Goal: Browse casually: Explore the website without a specific task or goal

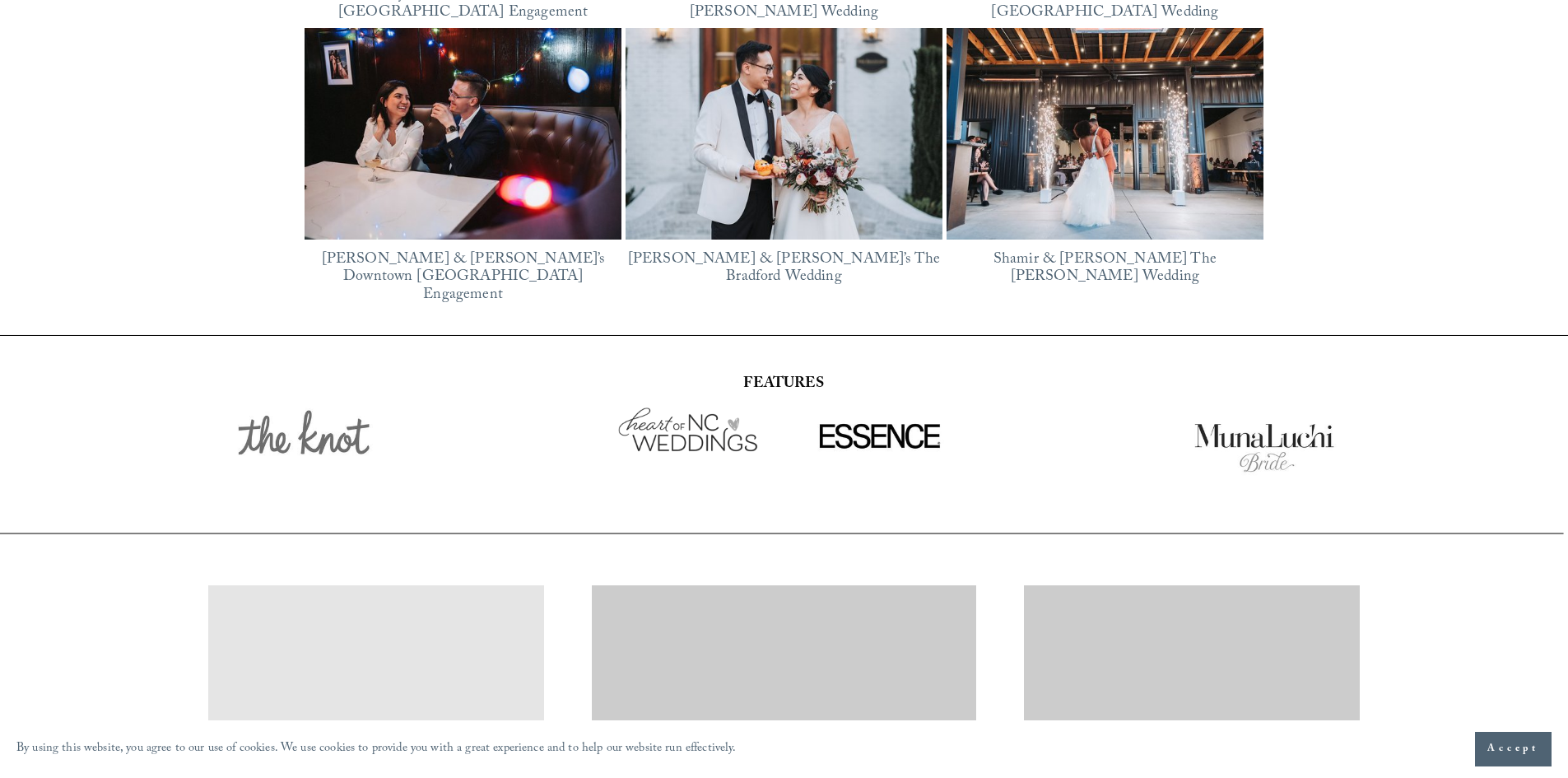
scroll to position [2871, 0]
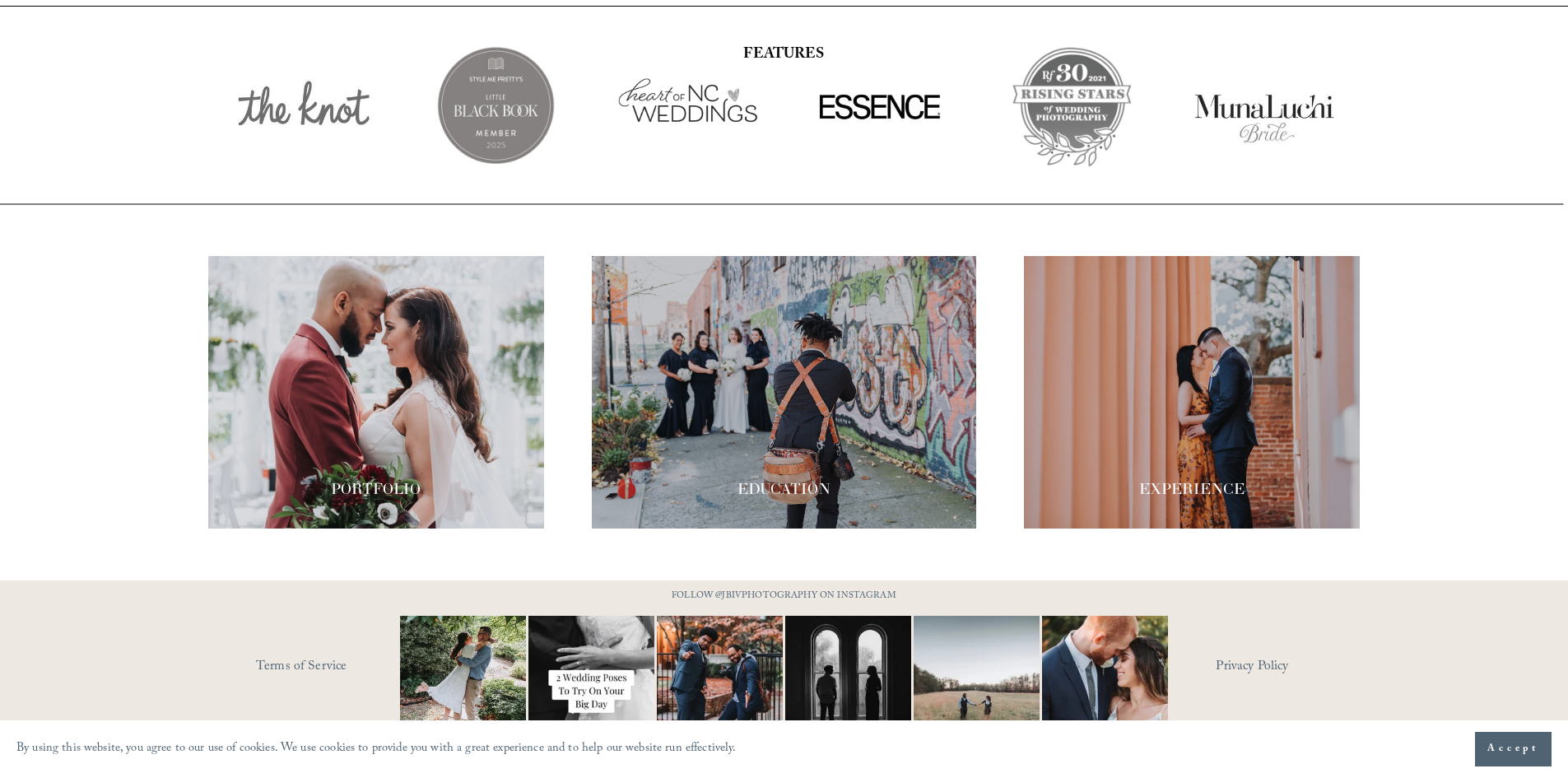
click at [349, 442] on div at bounding box center [376, 392] width 335 height 273
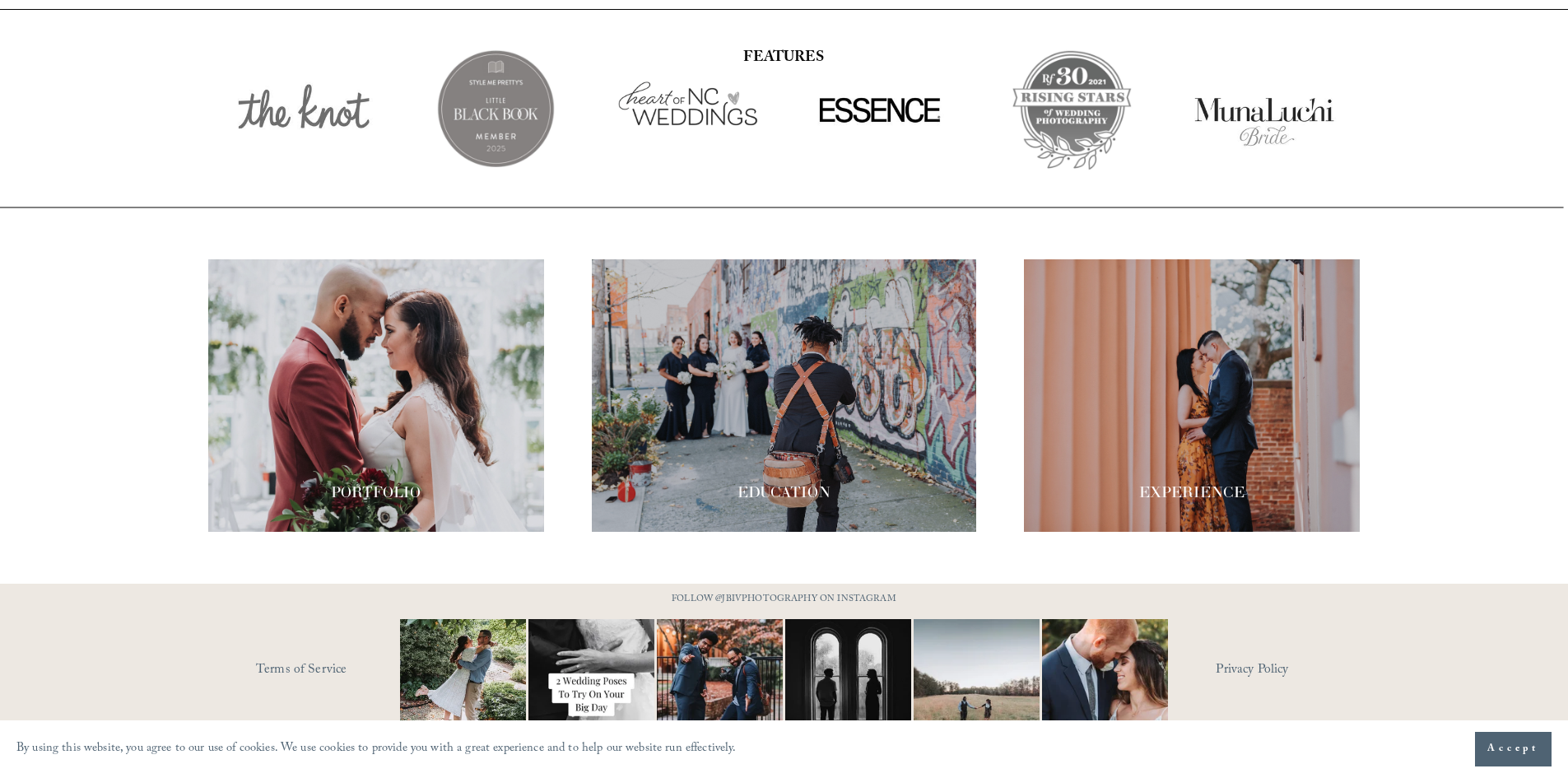
click at [780, 339] on div at bounding box center [783, 396] width 384 height 273
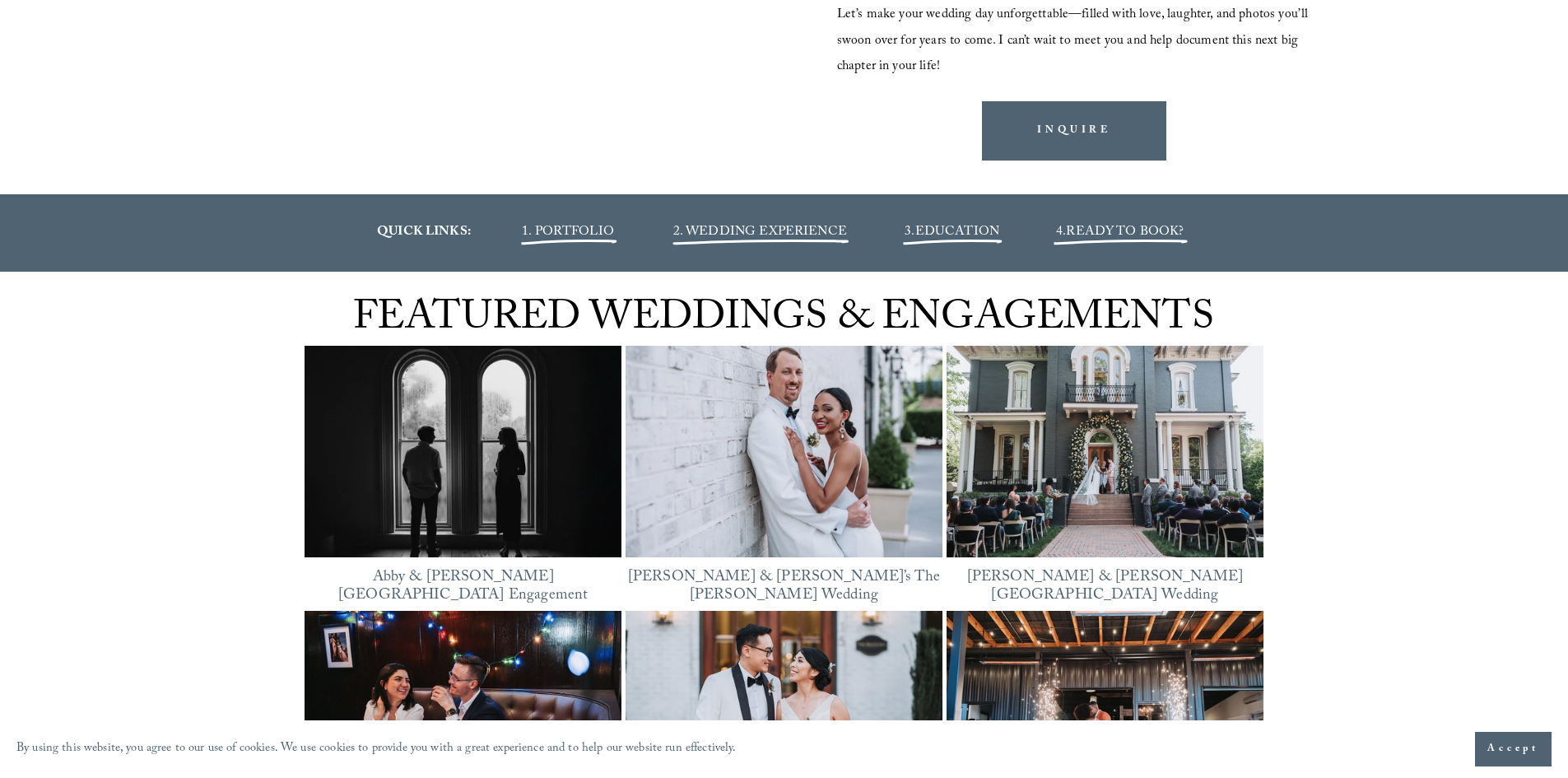
scroll to position [1630, 0]
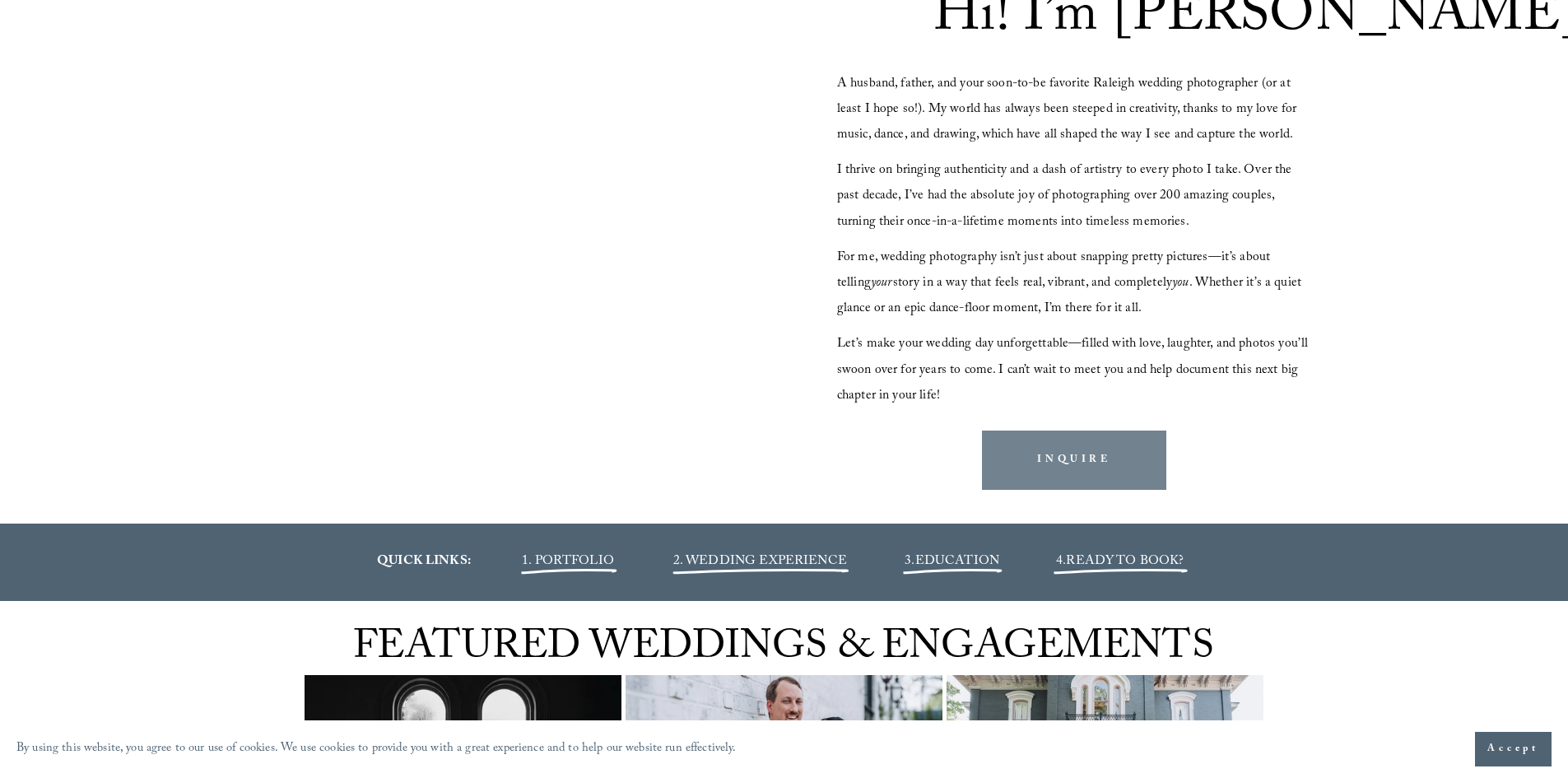
click at [1041, 463] on link "INQUIRE" at bounding box center [1074, 460] width 184 height 59
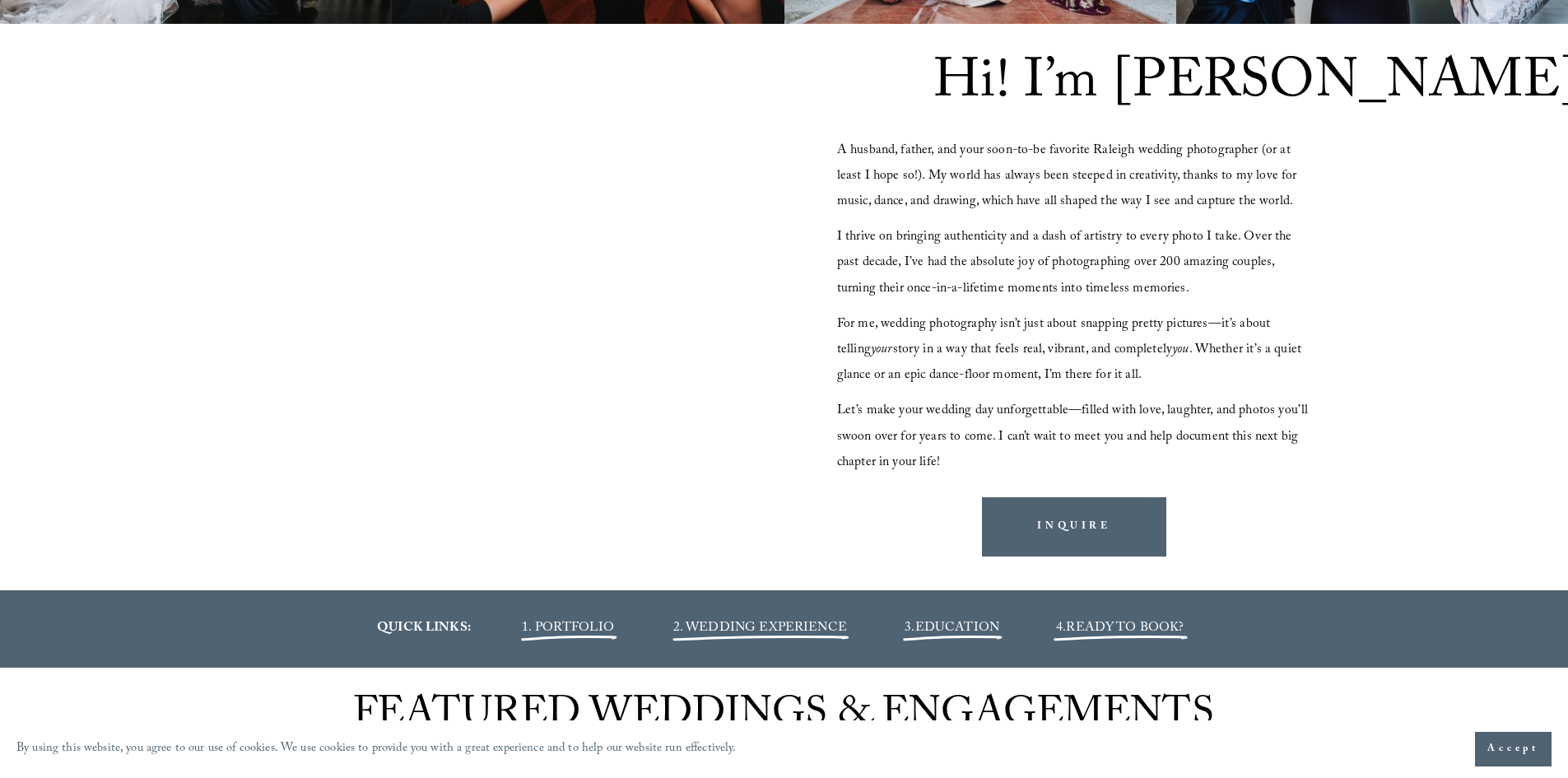
scroll to position [1728, 0]
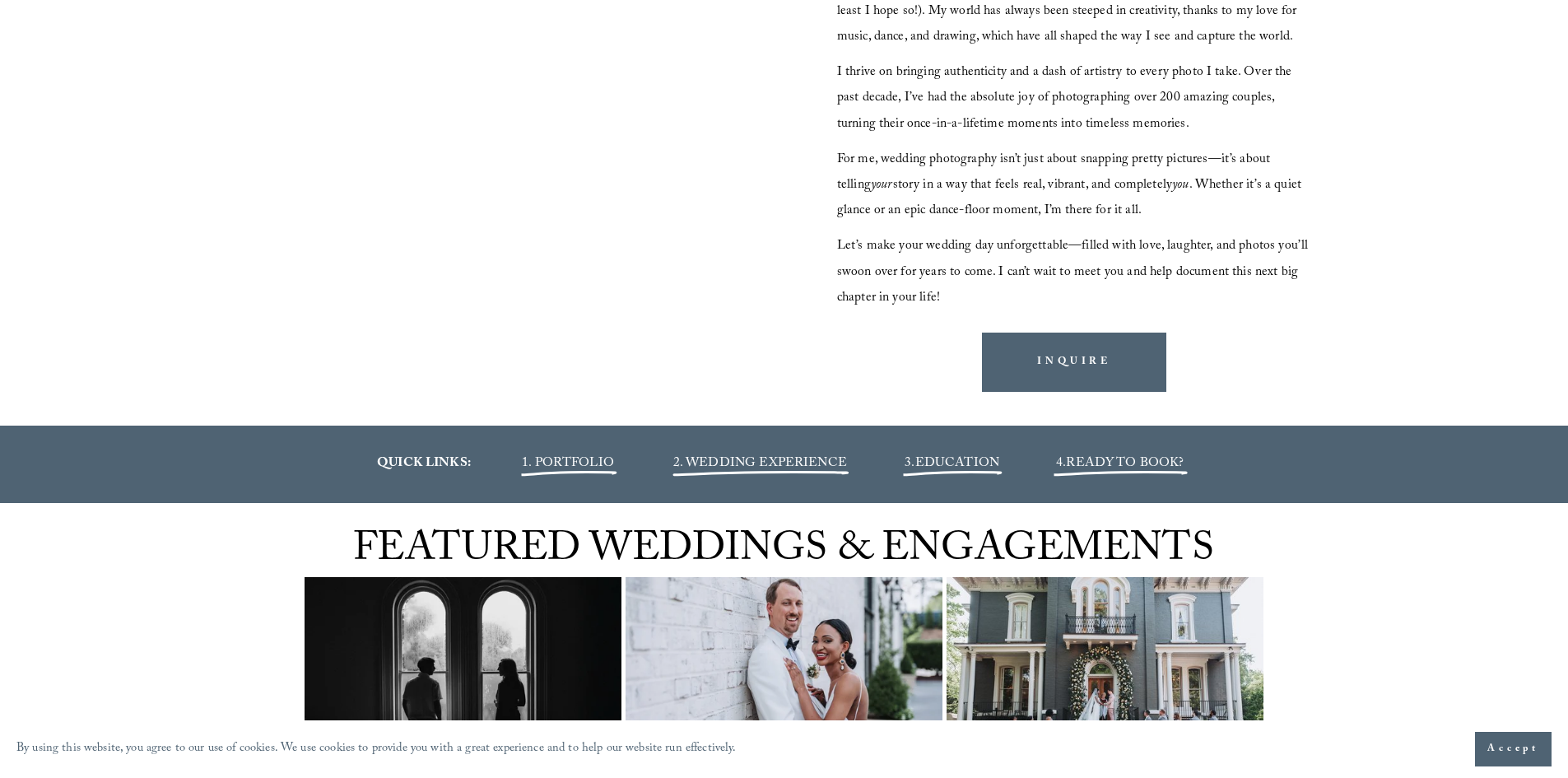
click at [577, 464] on span "1. PORTFOLIO" at bounding box center [568, 464] width 93 height 22
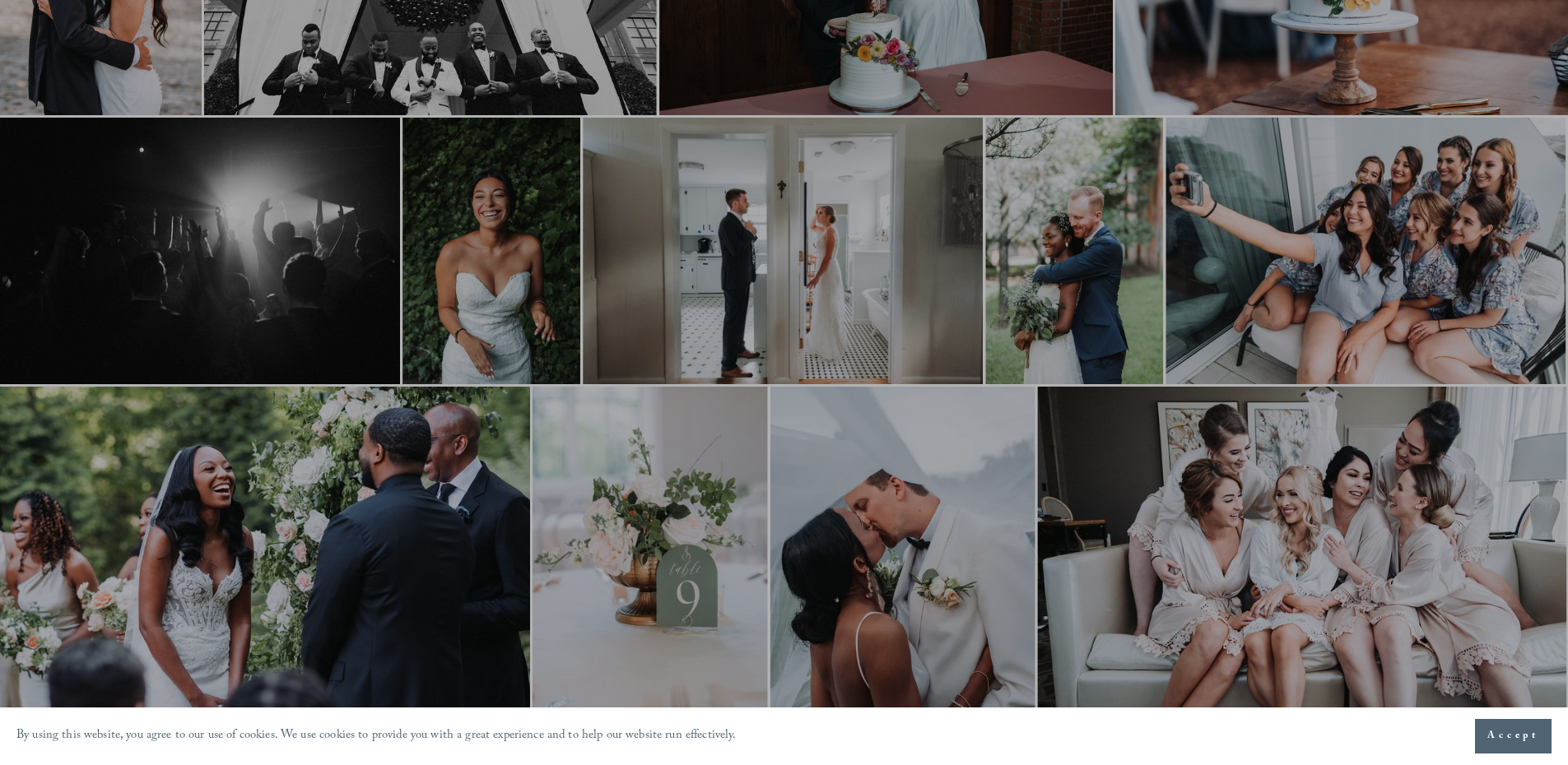
scroll to position [659, 0]
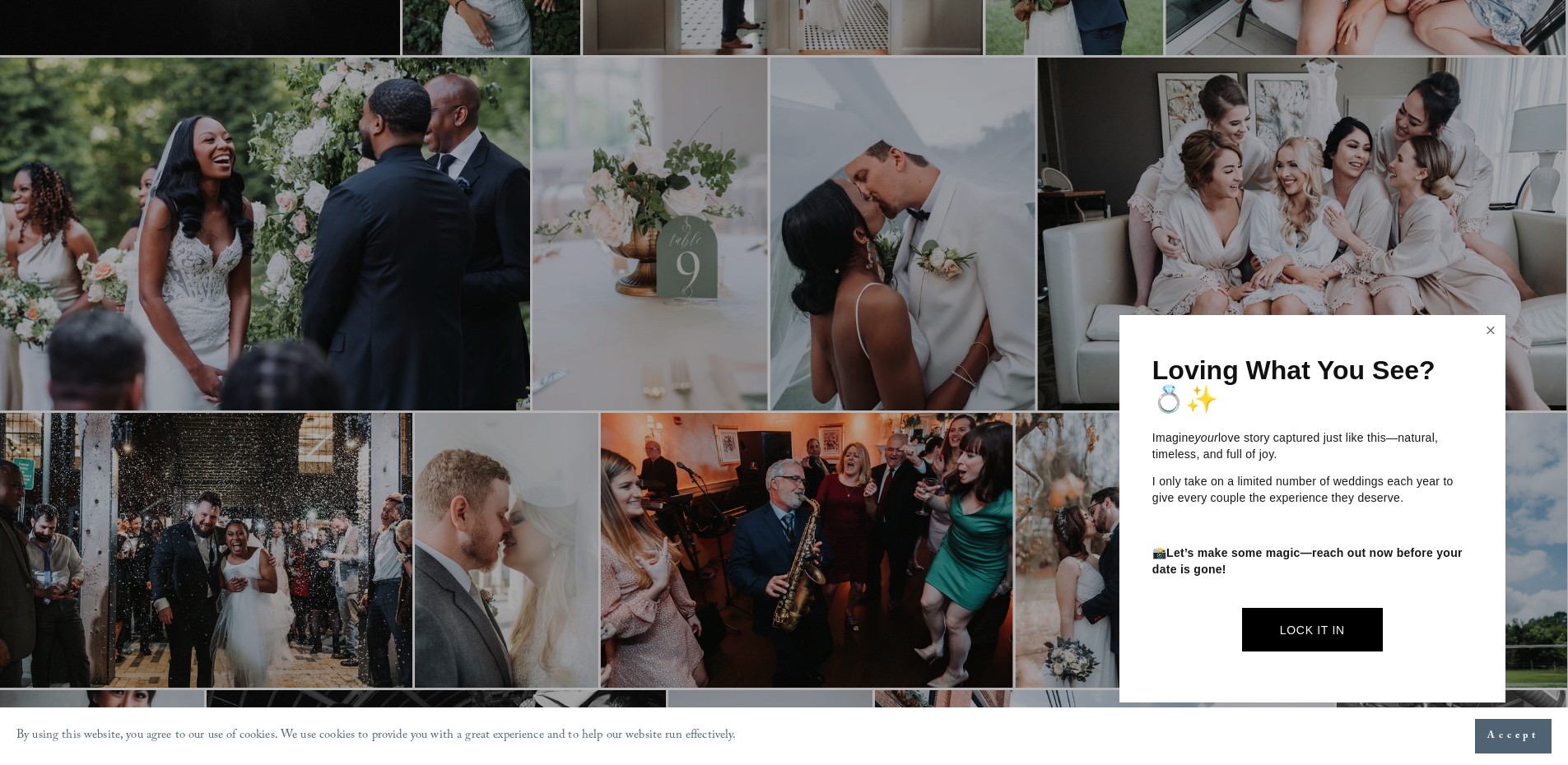
click at [1491, 336] on link "Close" at bounding box center [1490, 331] width 24 height 26
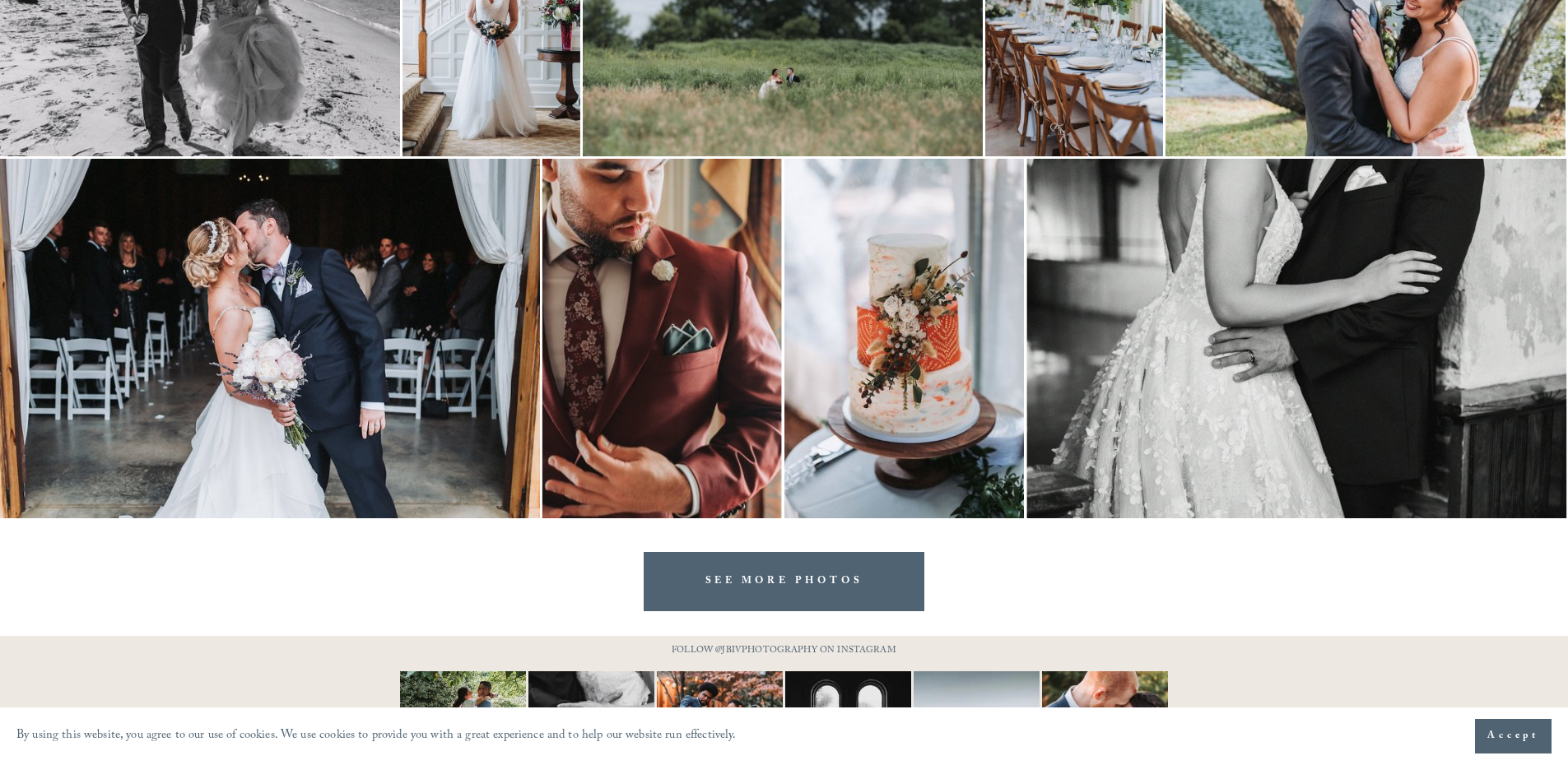
scroll to position [3304, 0]
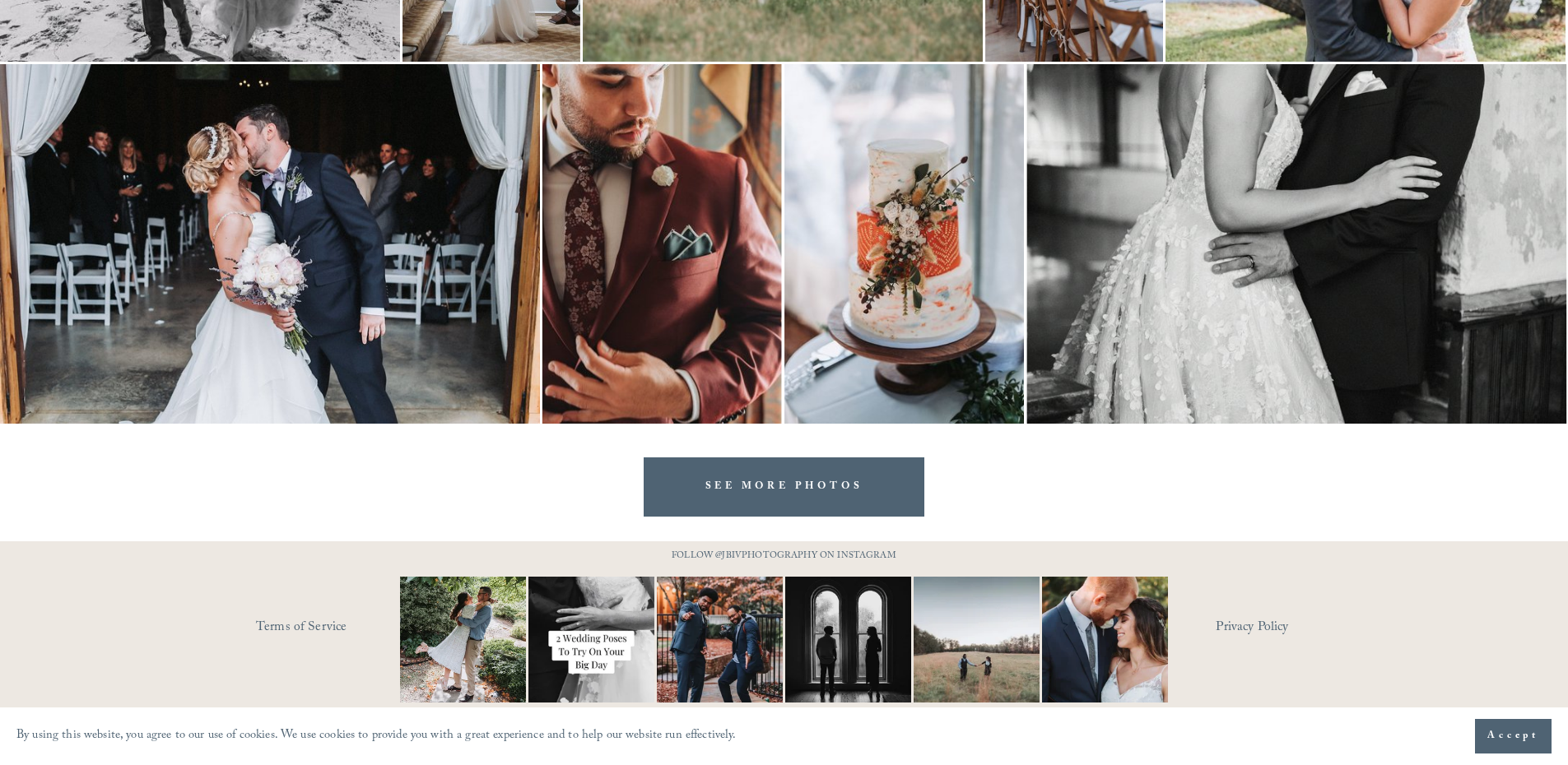
click at [737, 486] on link "SEE MORE PHOTOS" at bounding box center [784, 487] width 281 height 59
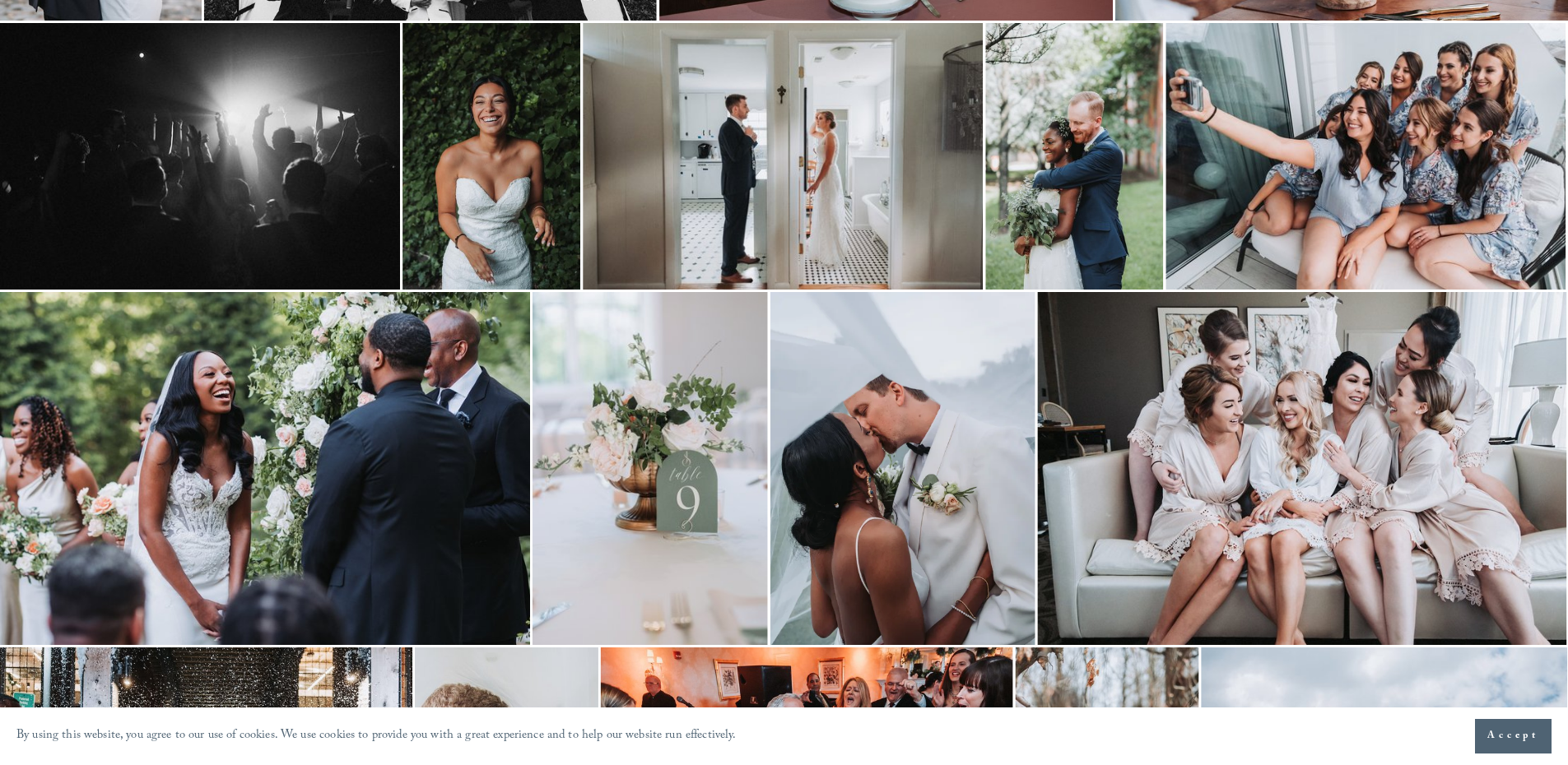
scroll to position [177, 0]
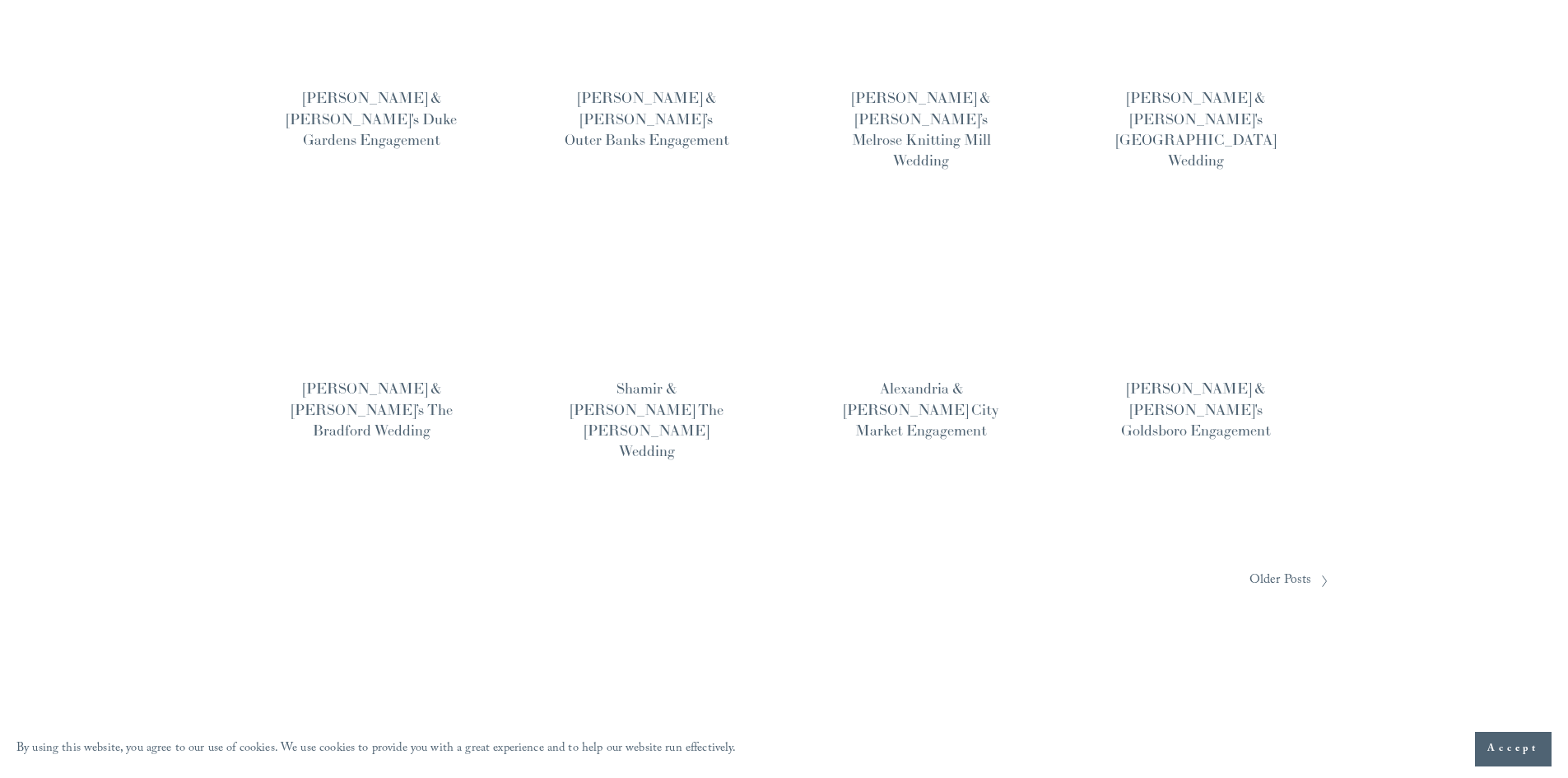
scroll to position [1200, 0]
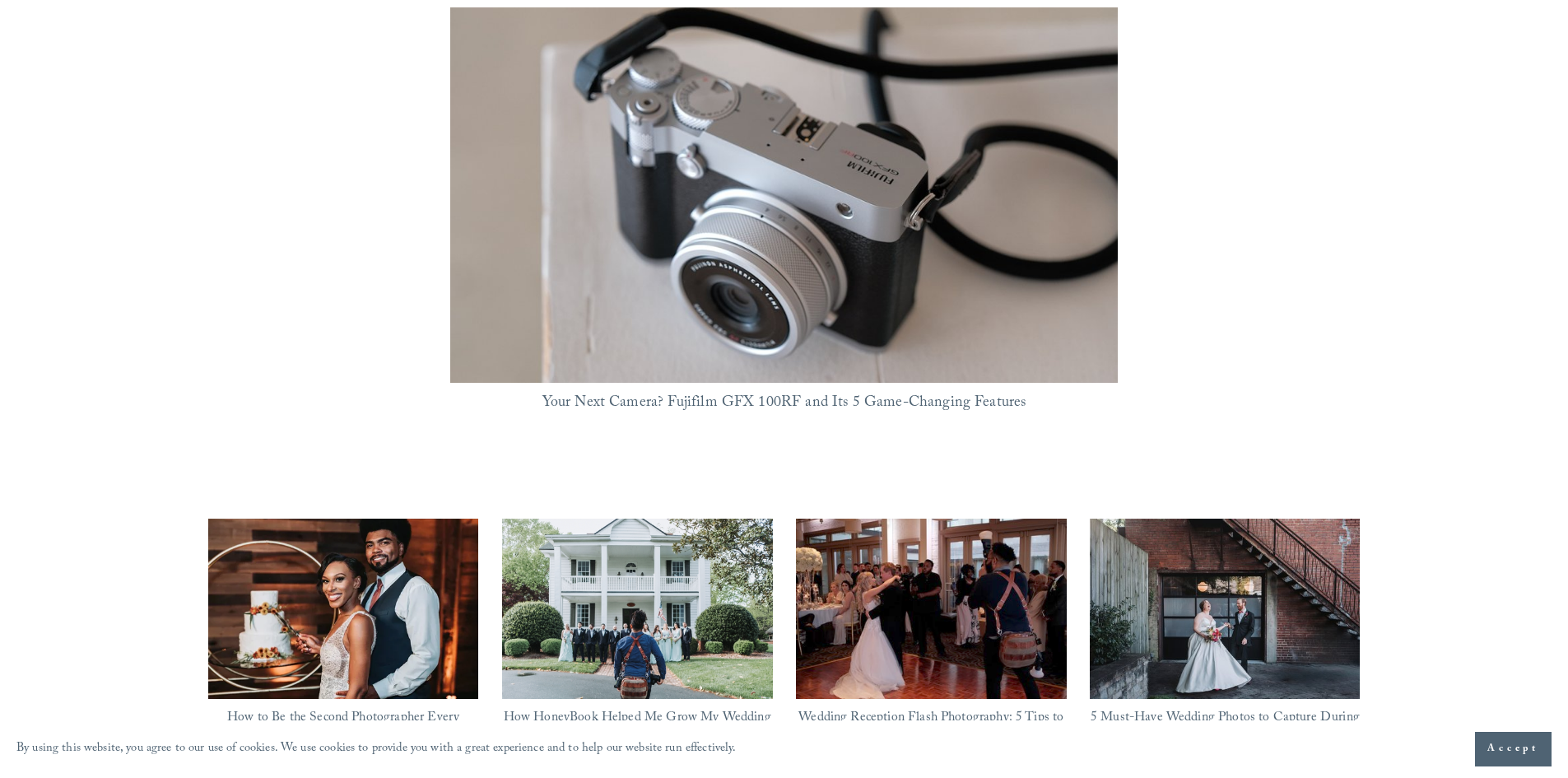
scroll to position [1563, 0]
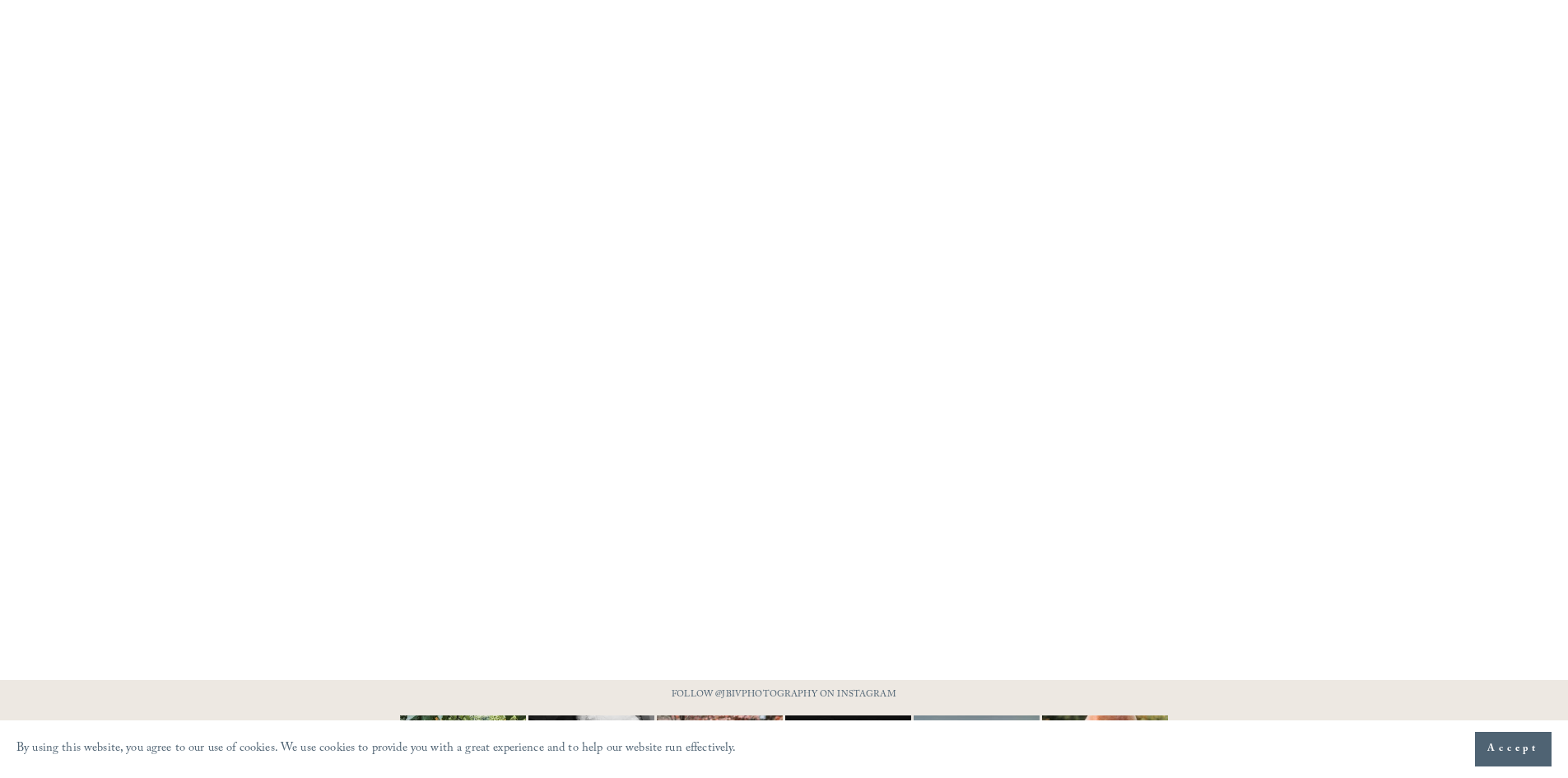
scroll to position [1069, 0]
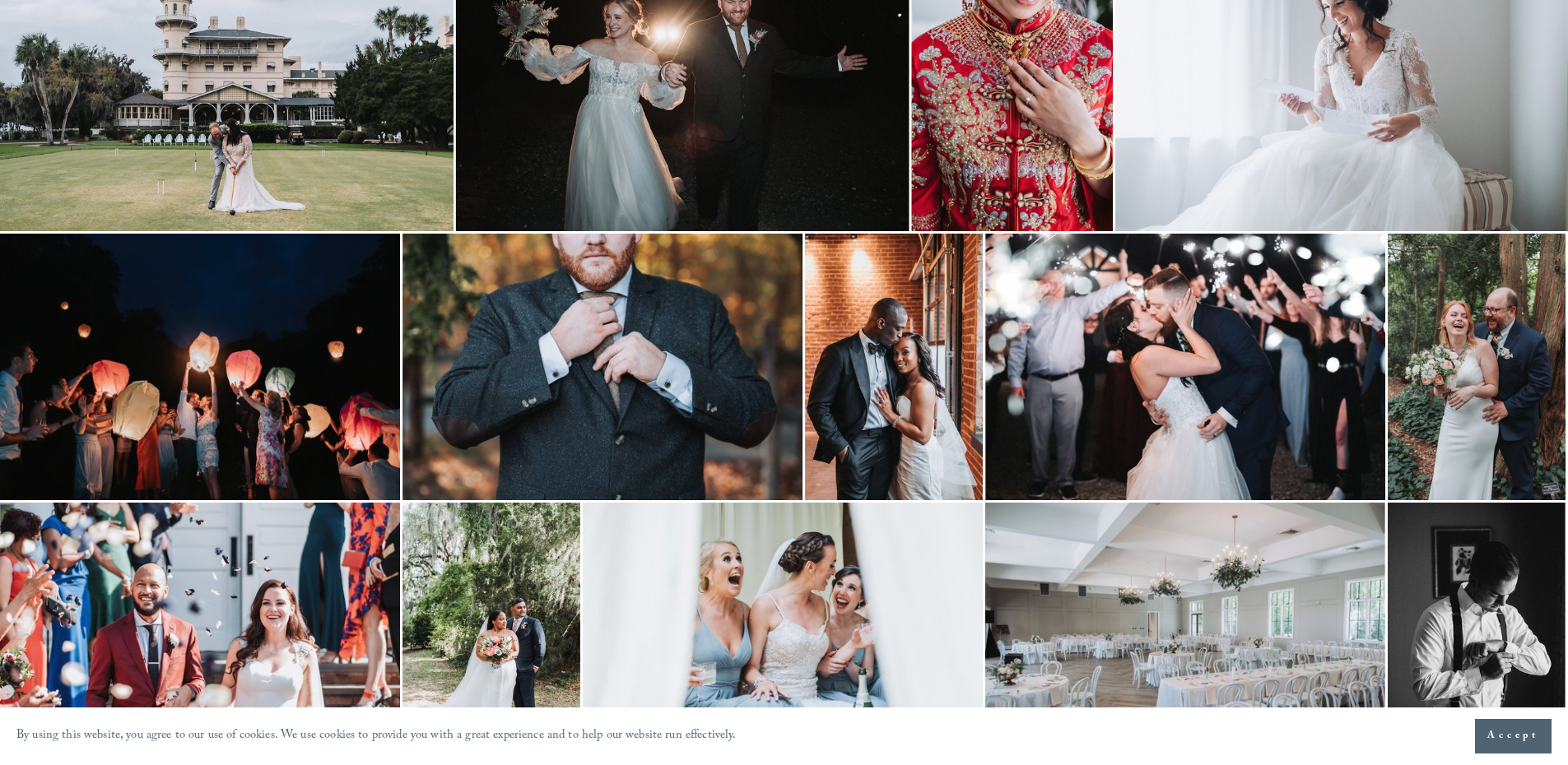
scroll to position [1810, 0]
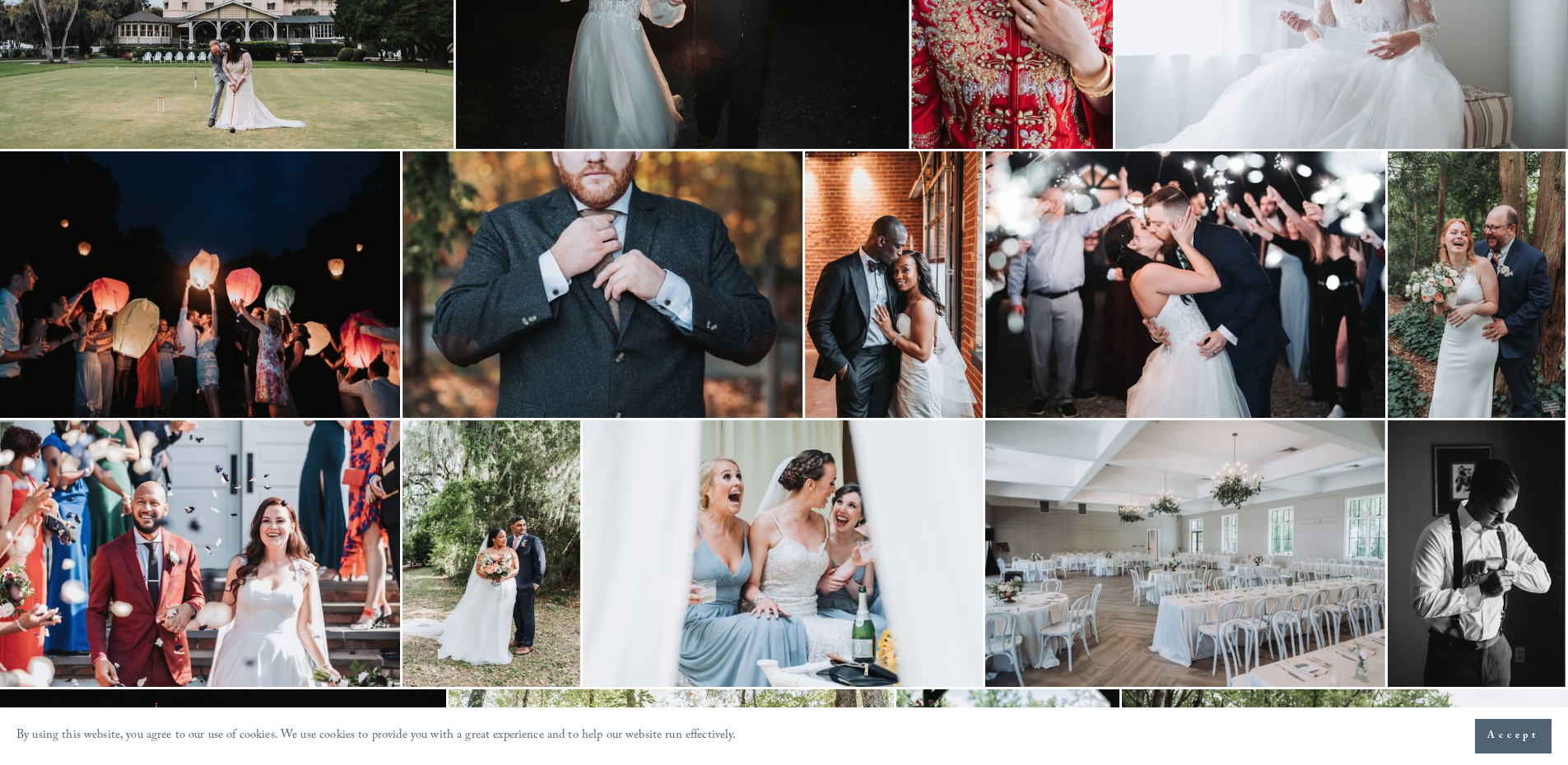
click at [600, 339] on img at bounding box center [603, 284] width 400 height 266
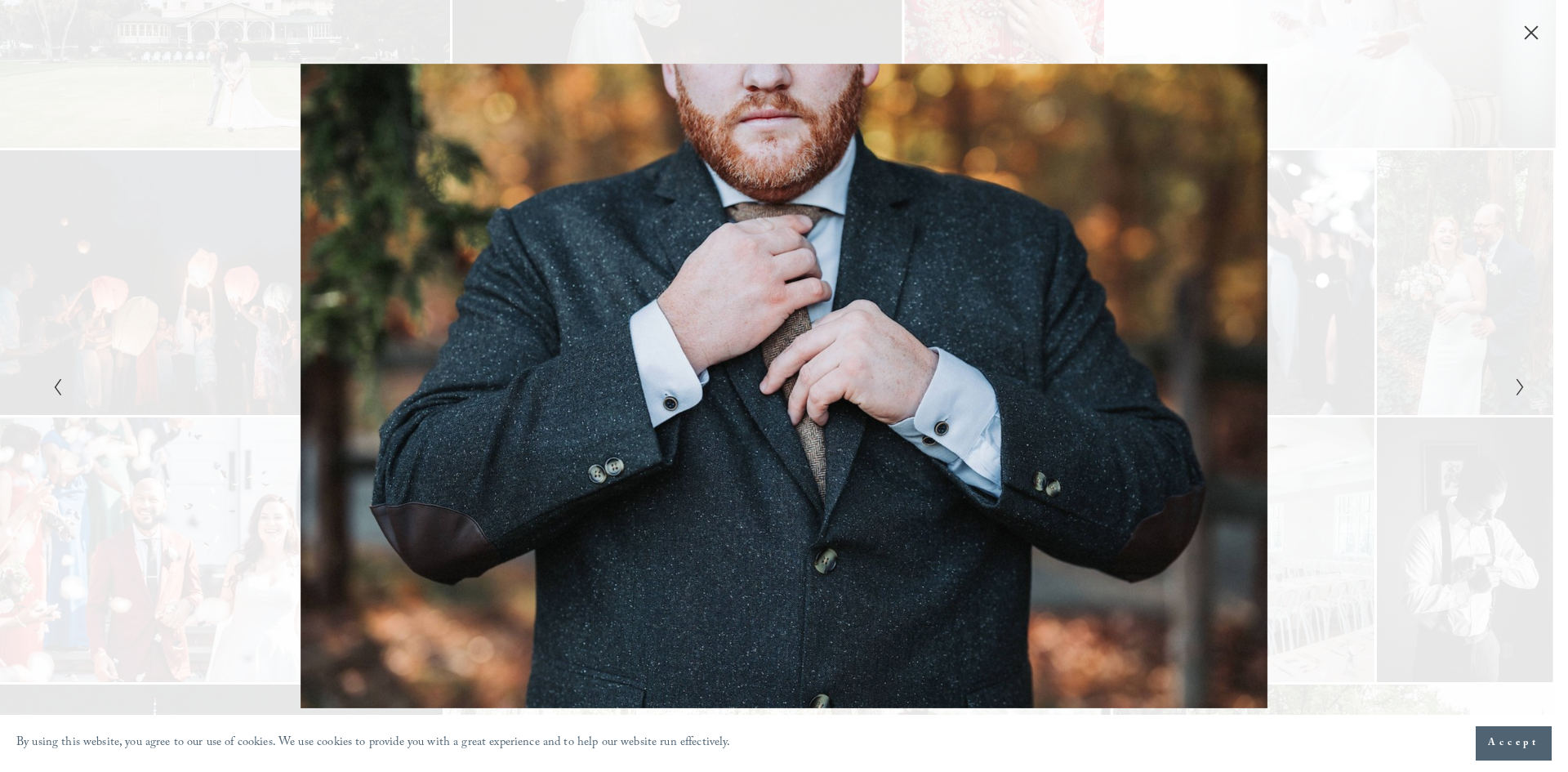
click at [1517, 610] on div "Gallery" at bounding box center [1153, 386] width 737 height 645
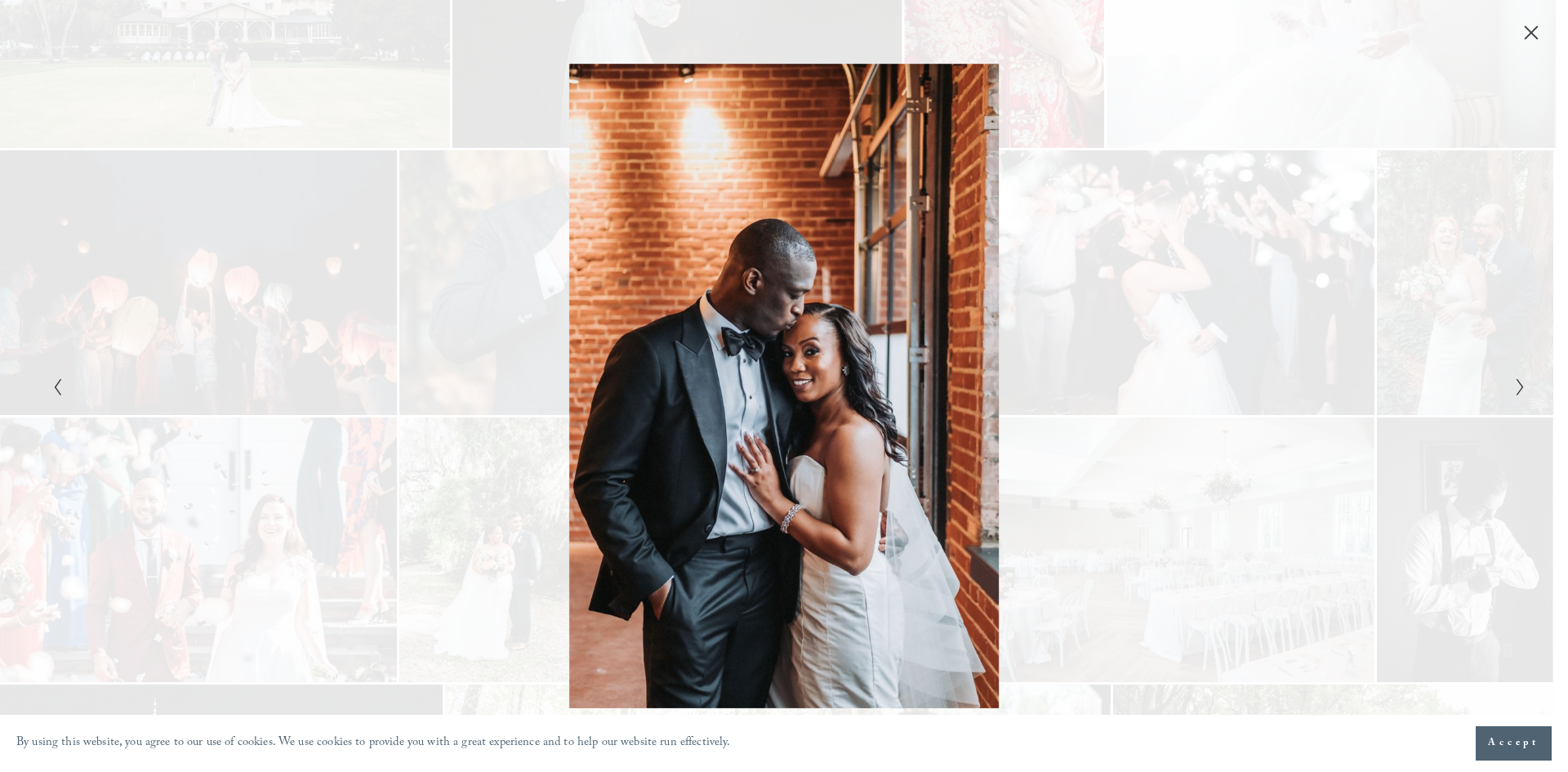
click at [1529, 43] on div "Gallery" at bounding box center [784, 386] width 1568 height 772
click at [1532, 39] on icon "Close" at bounding box center [1532, 32] width 17 height 17
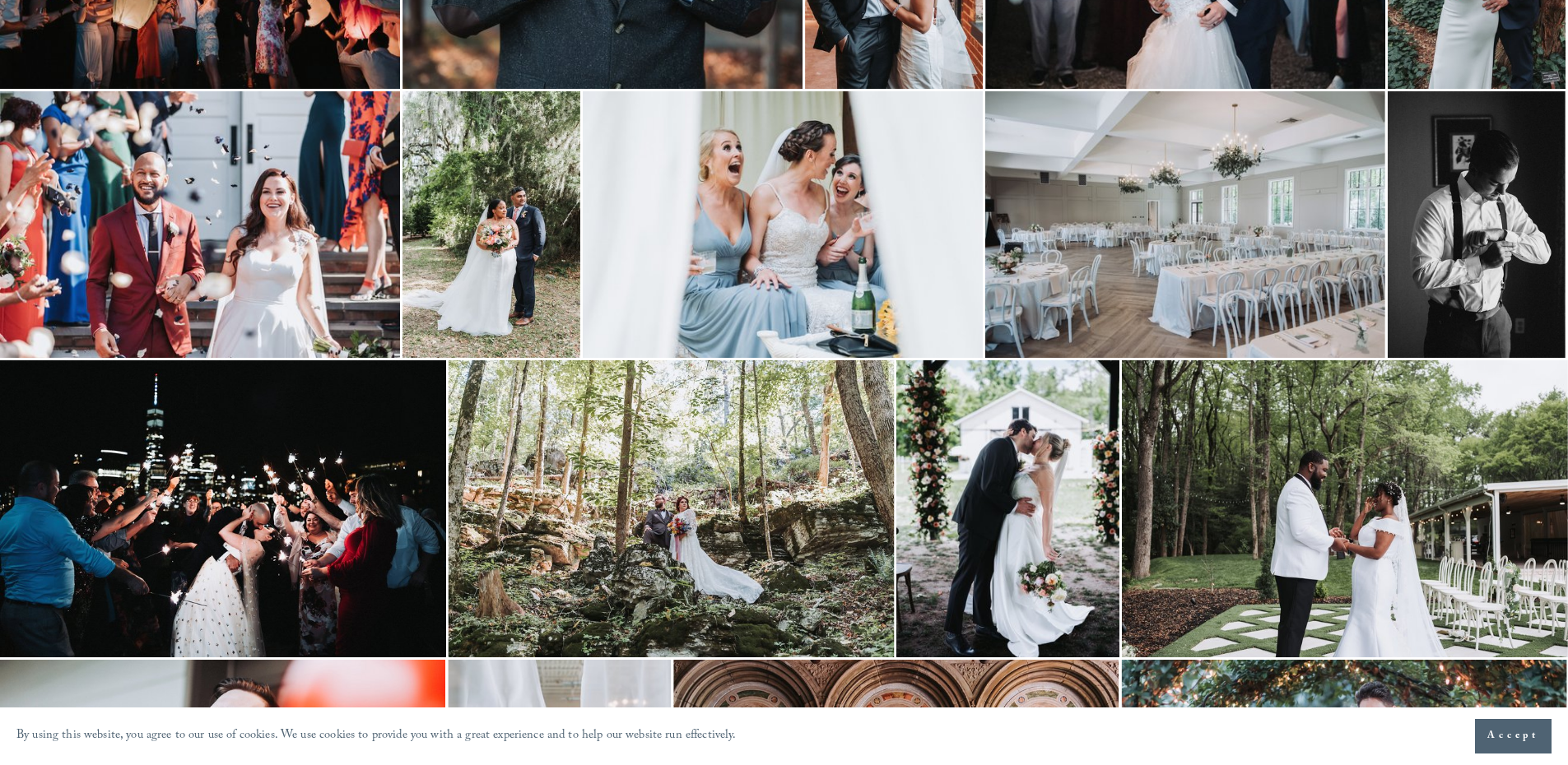
scroll to position [2387, 0]
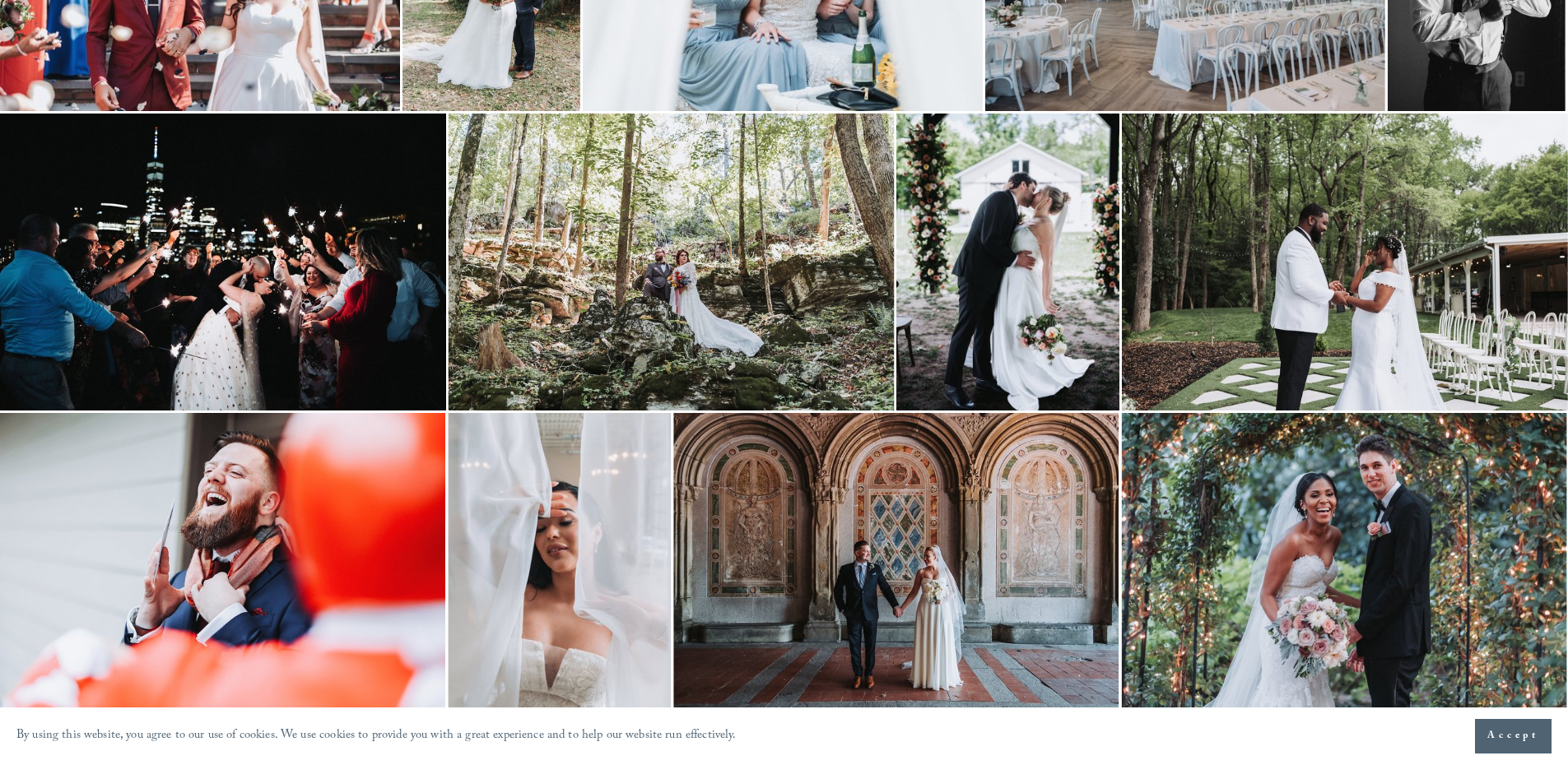
click at [536, 343] on img at bounding box center [671, 262] width 446 height 297
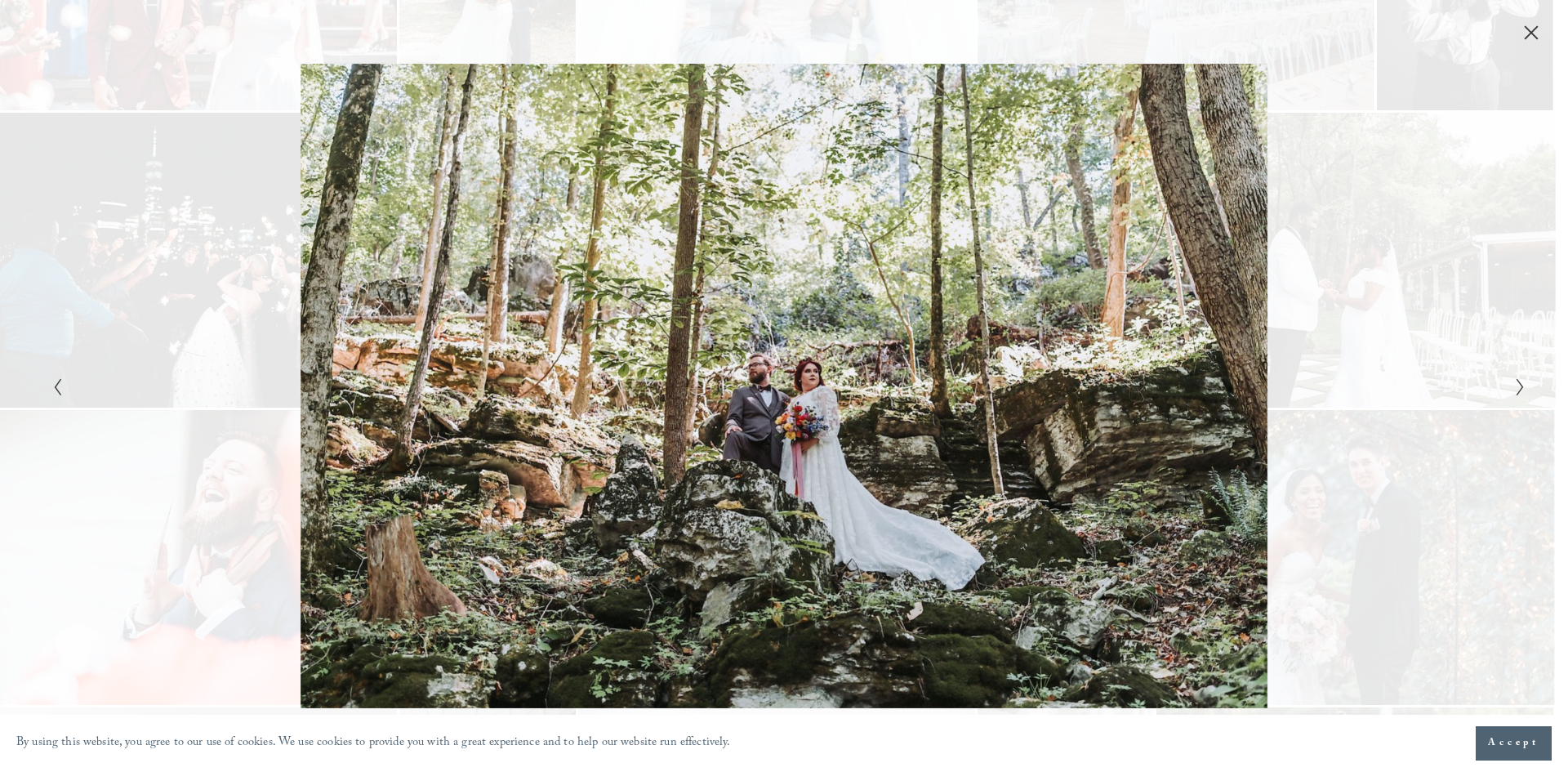
click at [1544, 37] on button "Close" at bounding box center [1532, 32] width 26 height 18
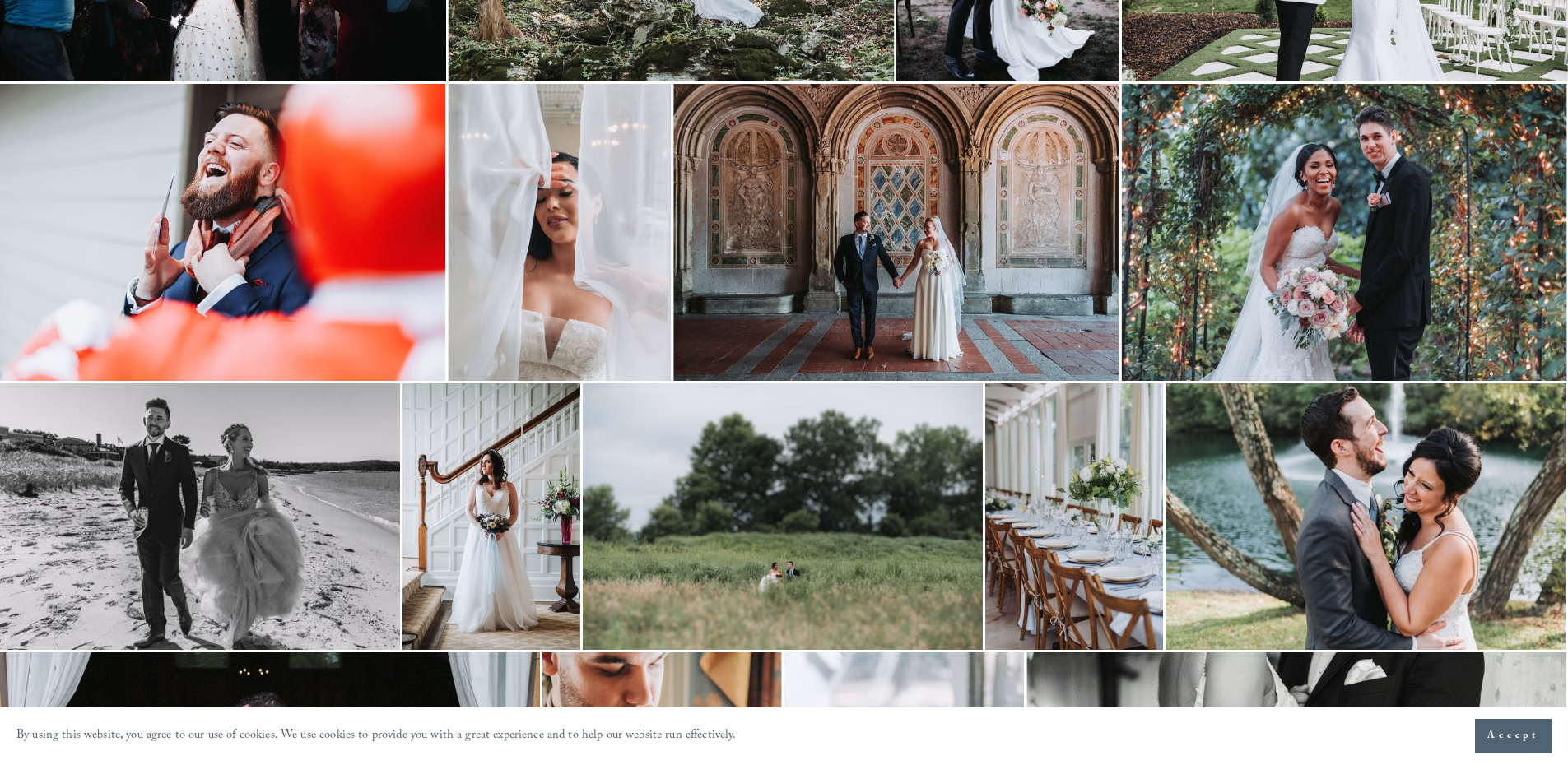
scroll to position [2798, 0]
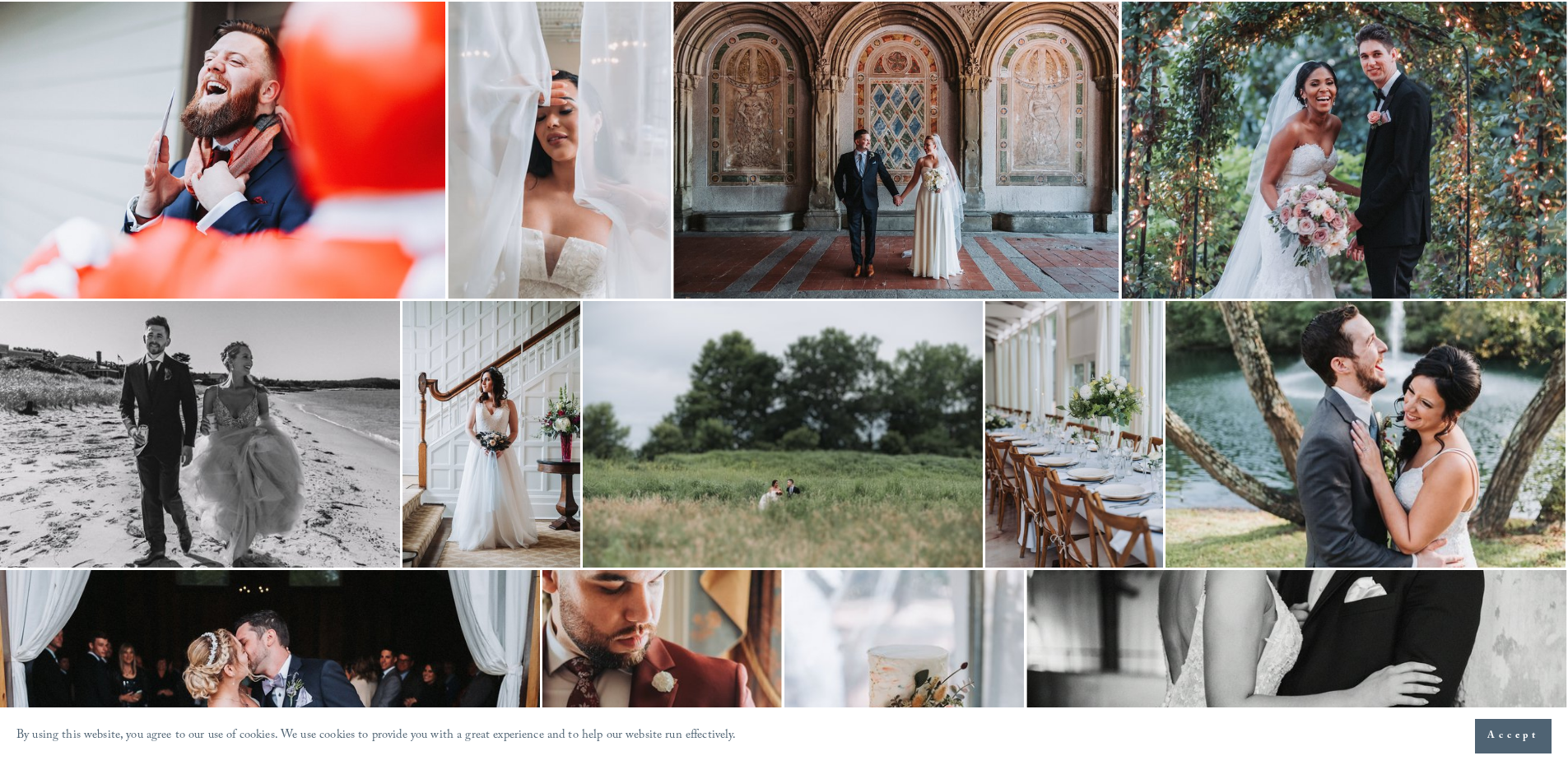
click at [1090, 469] on img at bounding box center [1075, 433] width 178 height 266
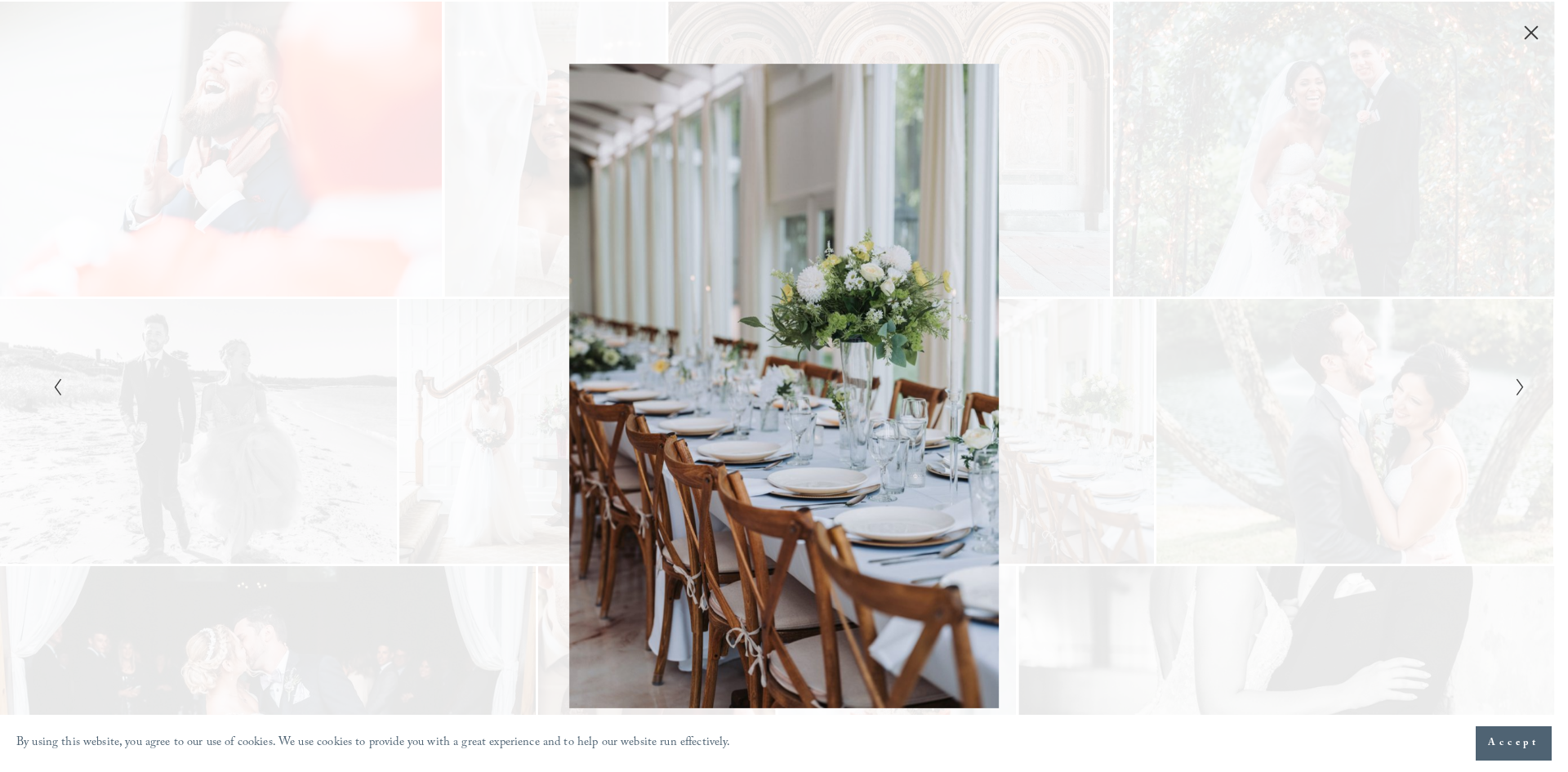
click at [1530, 33] on icon "Close" at bounding box center [1532, 32] width 13 height 13
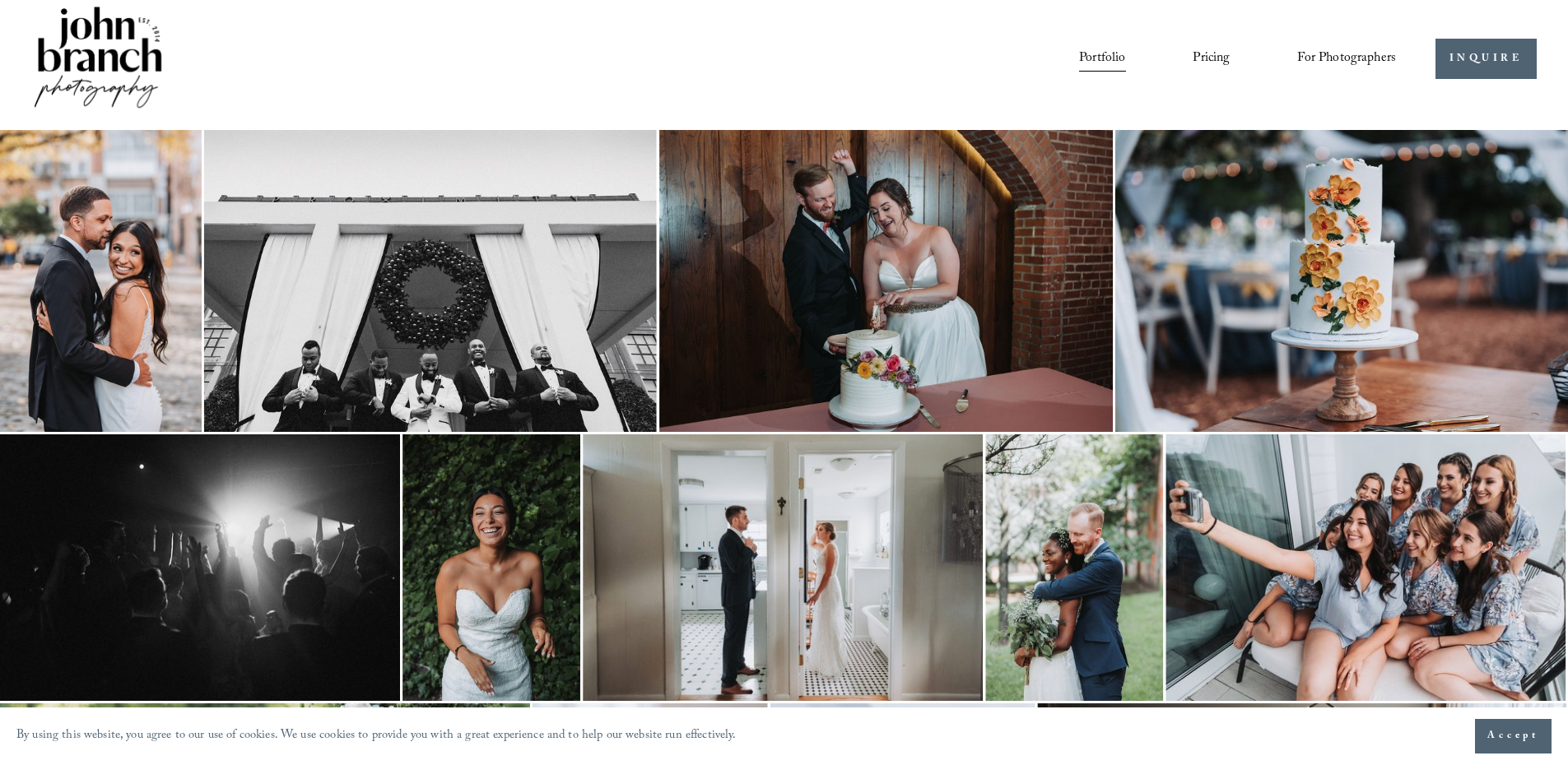
scroll to position [94, 0]
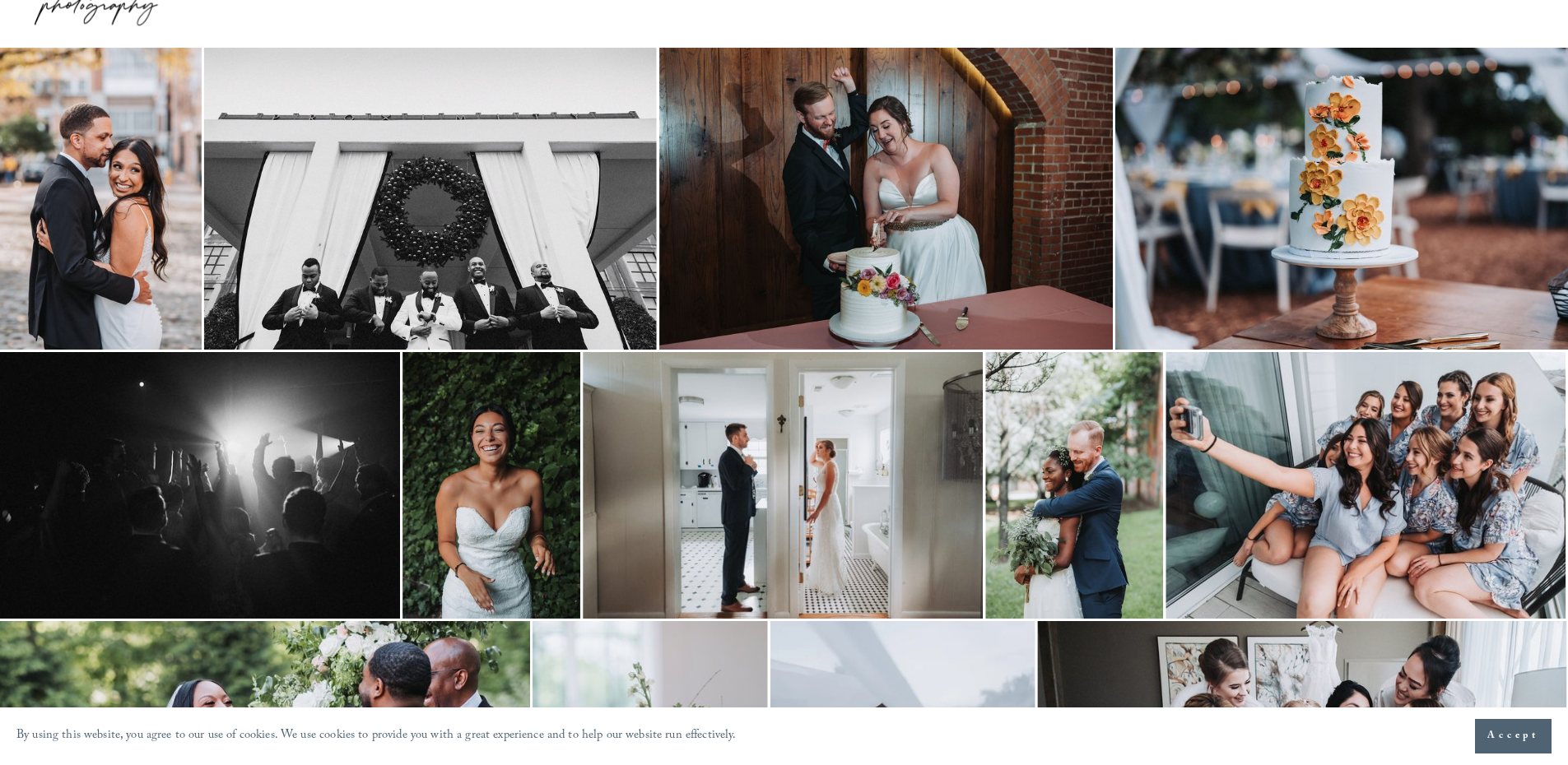
click at [1399, 151] on img at bounding box center [1342, 198] width 453 height 302
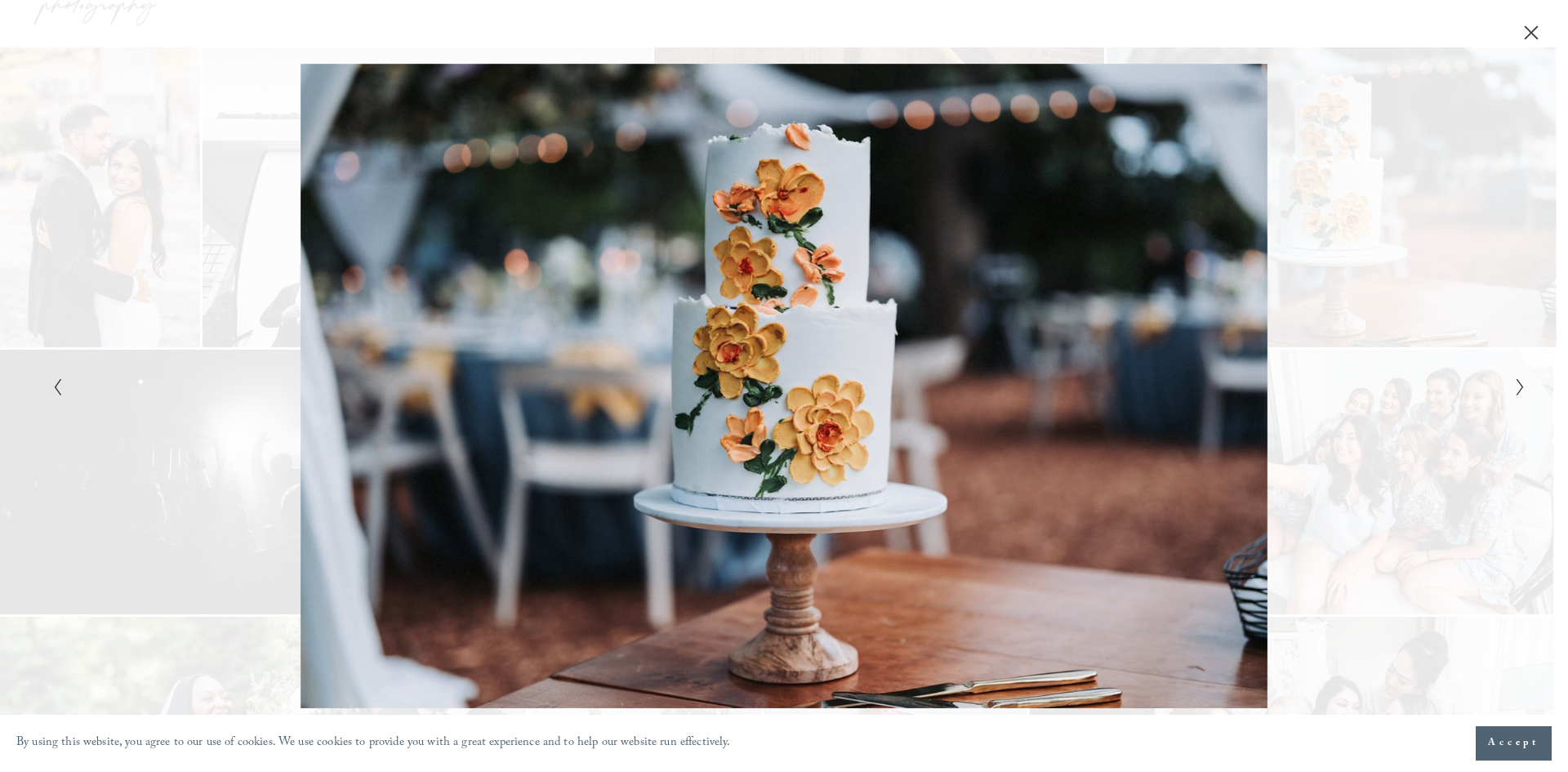
click at [1523, 33] on button "Close" at bounding box center [1532, 32] width 26 height 18
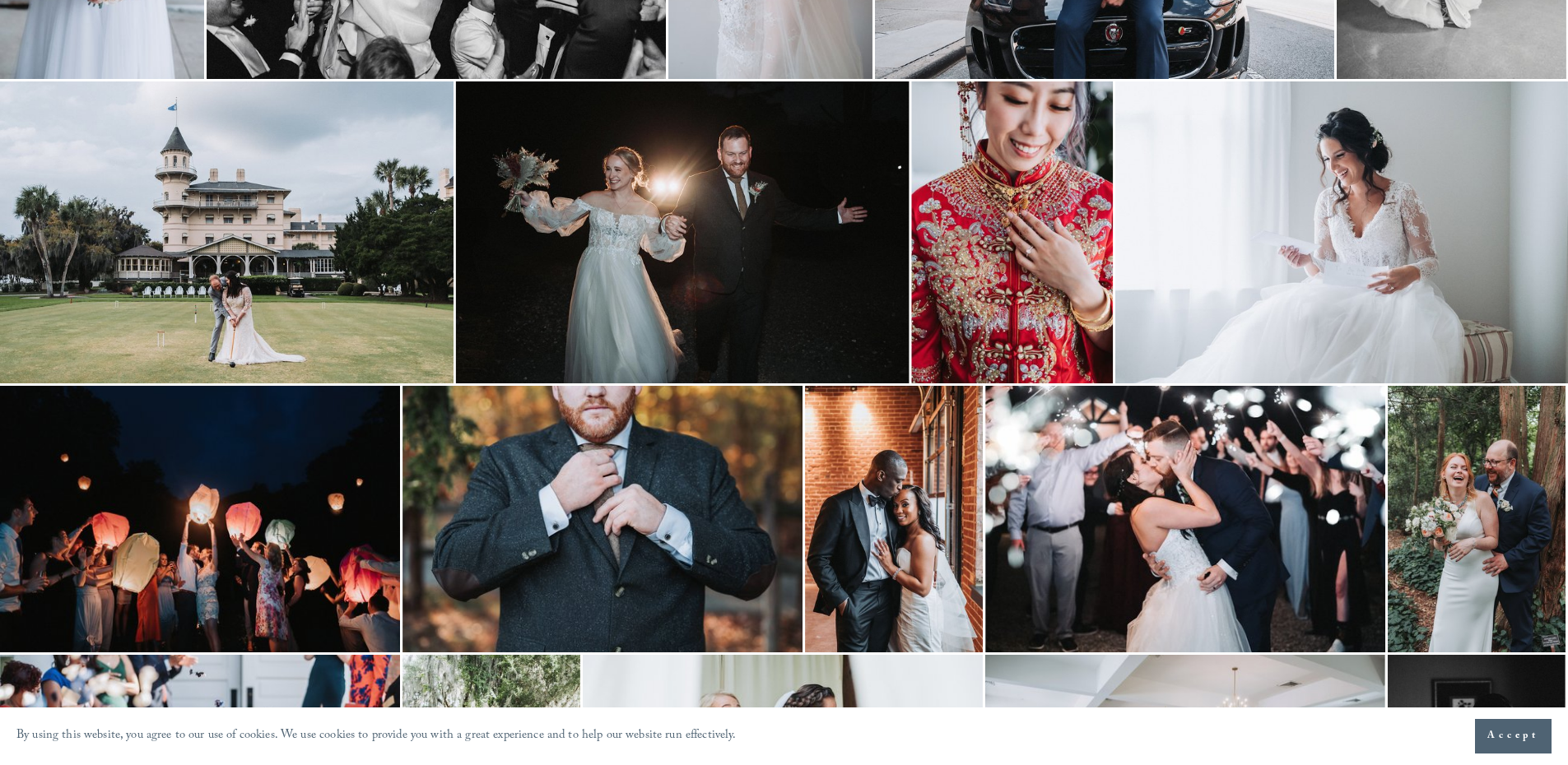
scroll to position [1494, 0]
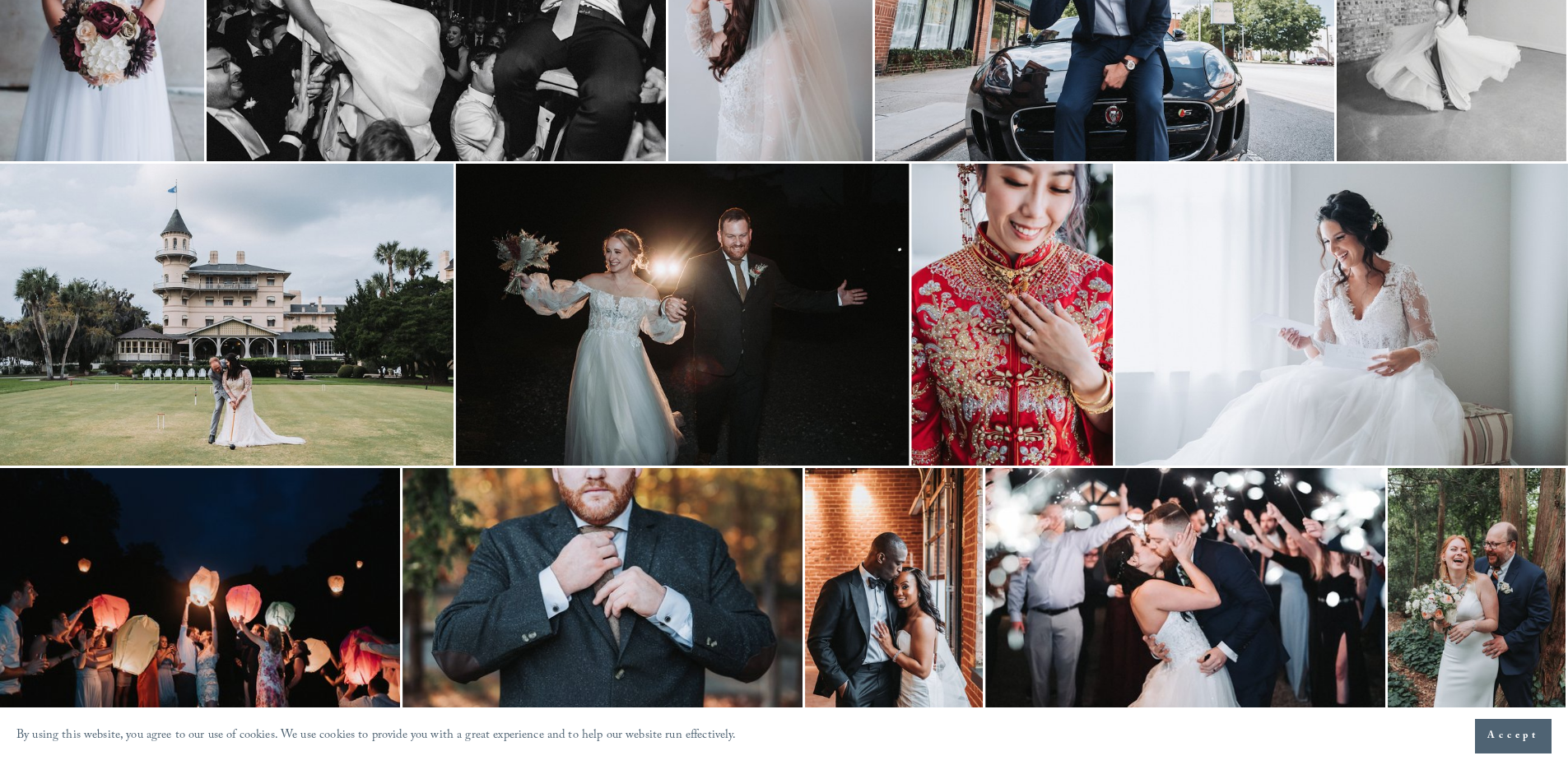
click at [195, 268] on img at bounding box center [226, 314] width 453 height 302
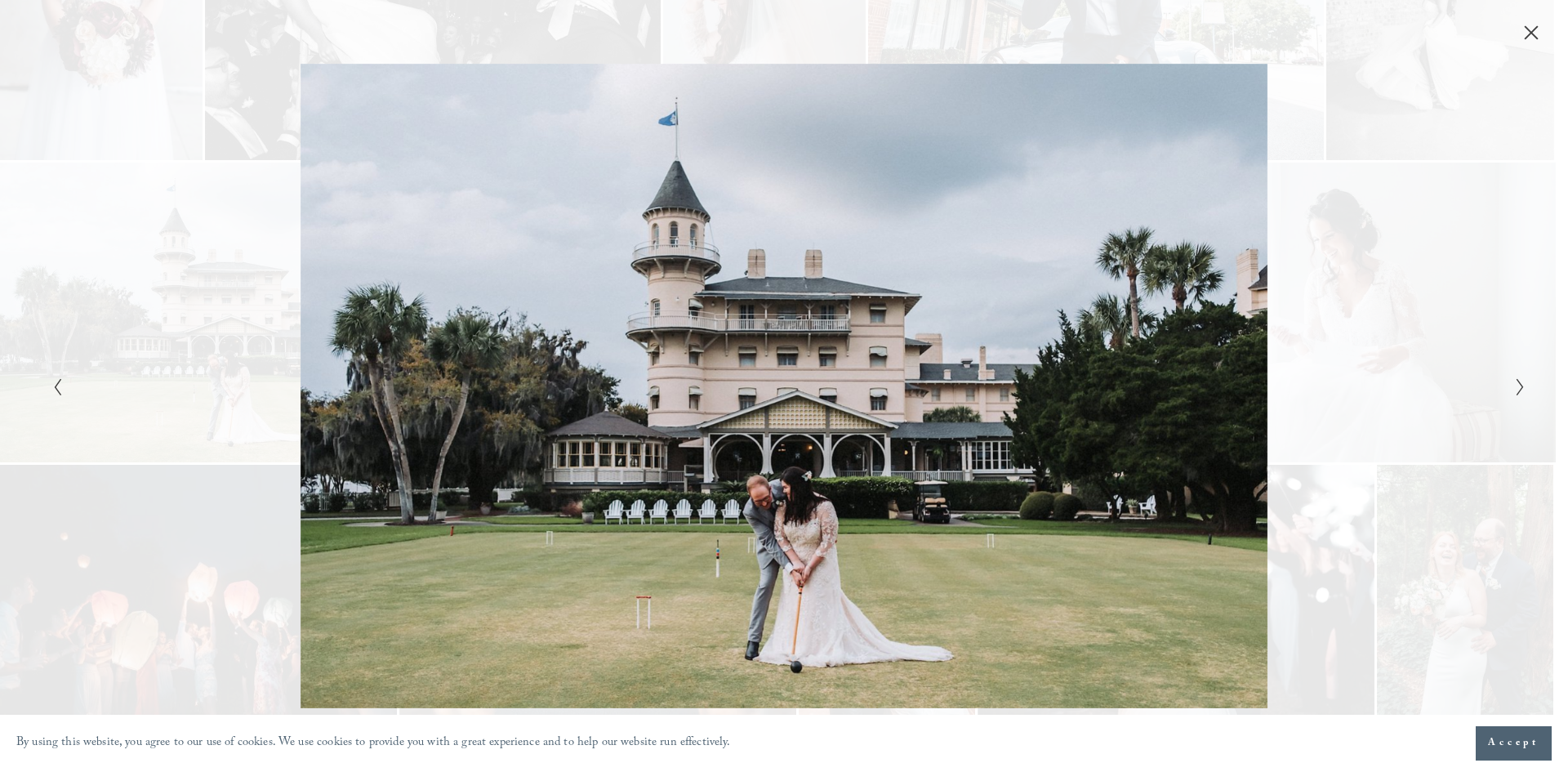
click at [1537, 41] on div "Close" at bounding box center [1532, 32] width 17 height 17
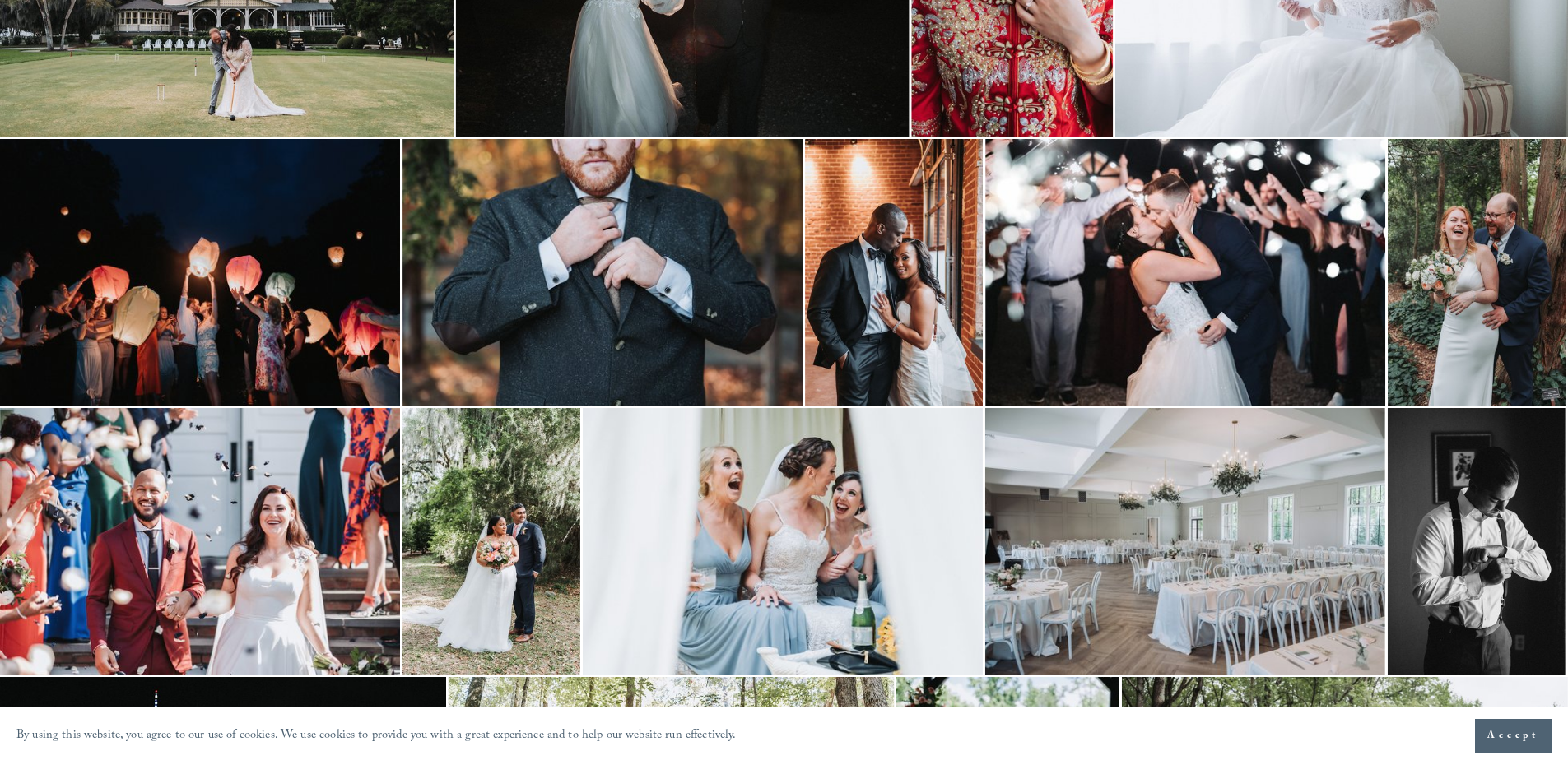
scroll to position [1905, 0]
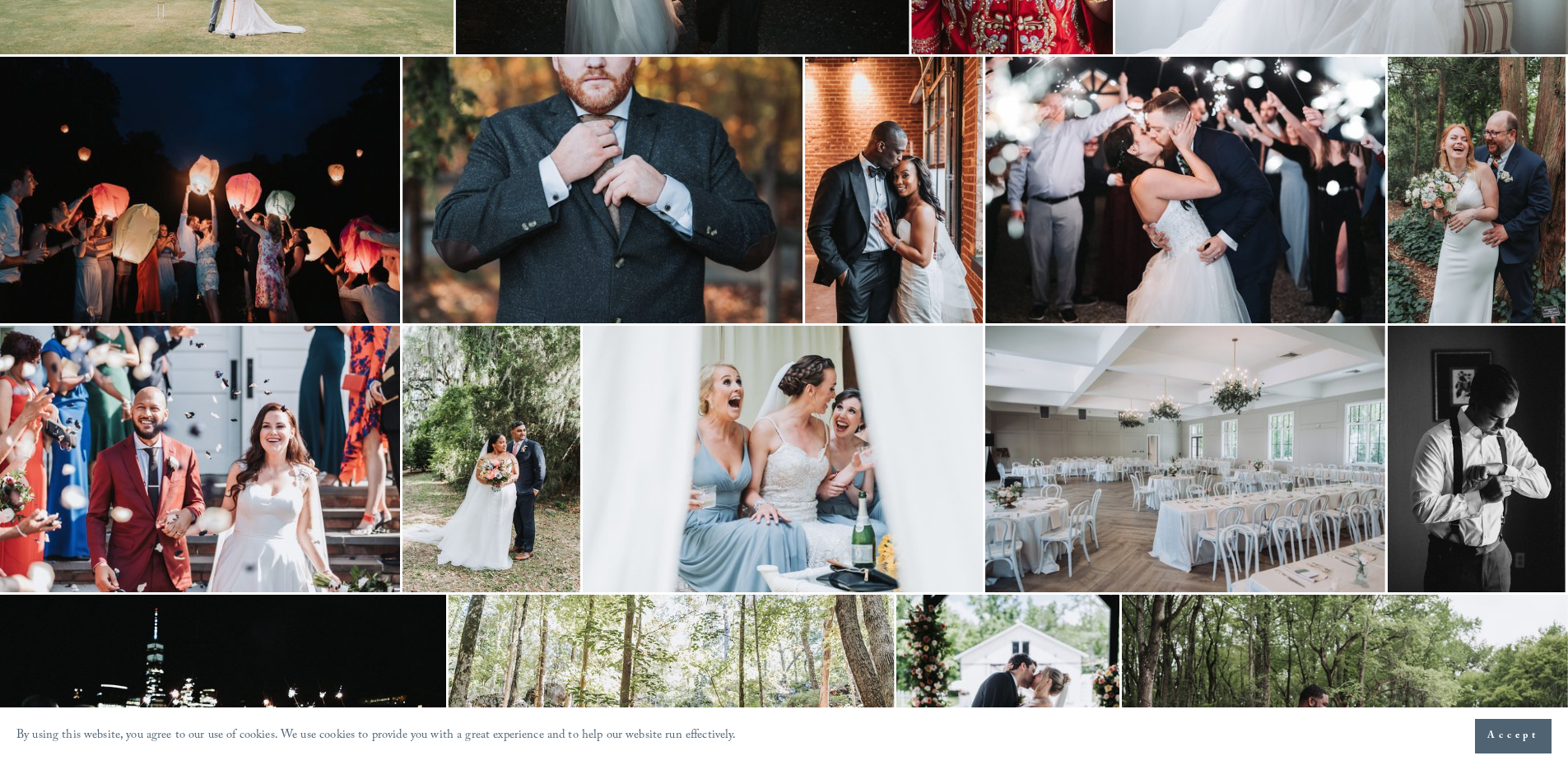
click at [156, 93] on img at bounding box center [200, 190] width 400 height 266
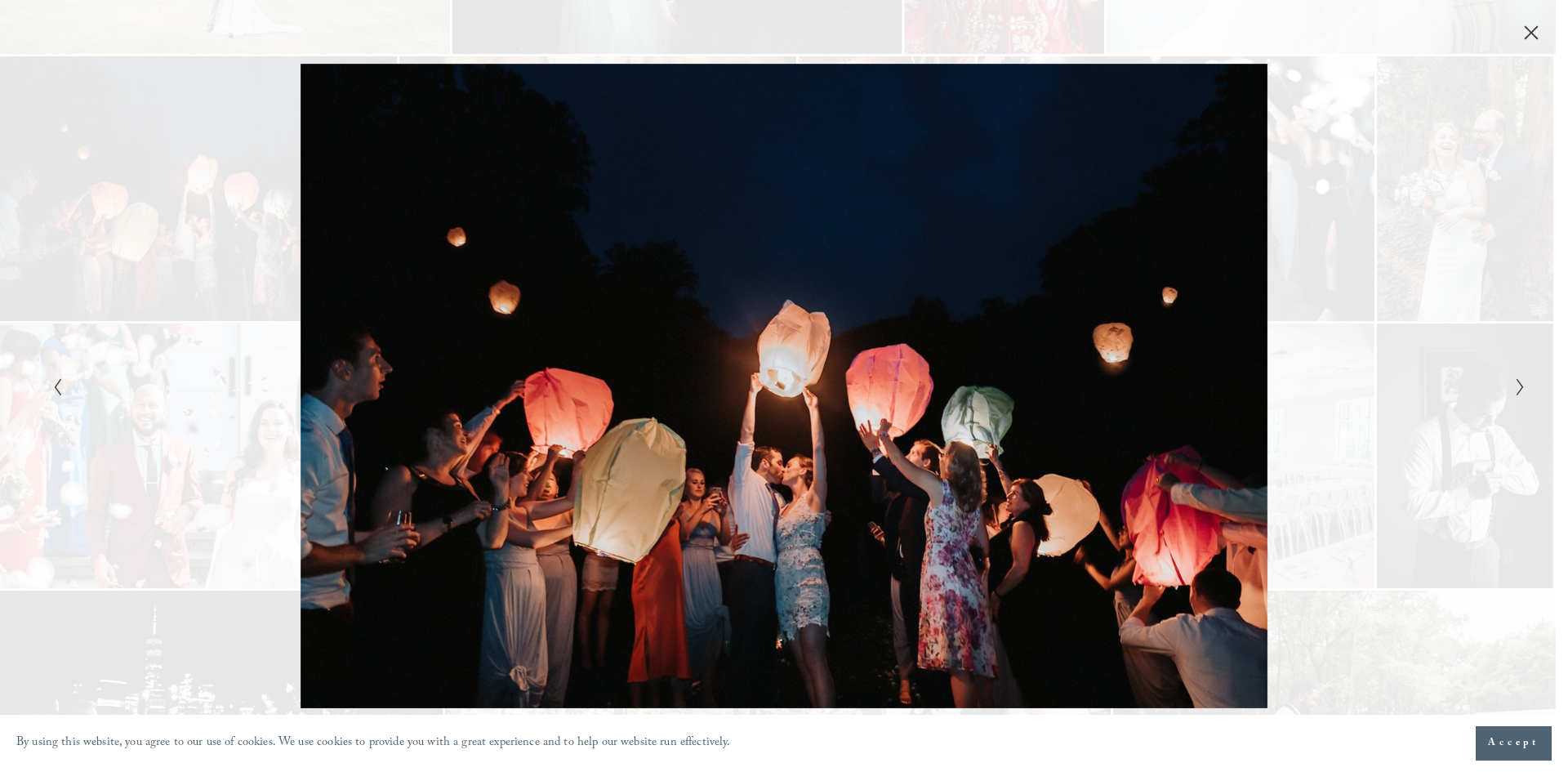
click at [1519, 27] on button "Close" at bounding box center [1532, 32] width 26 height 18
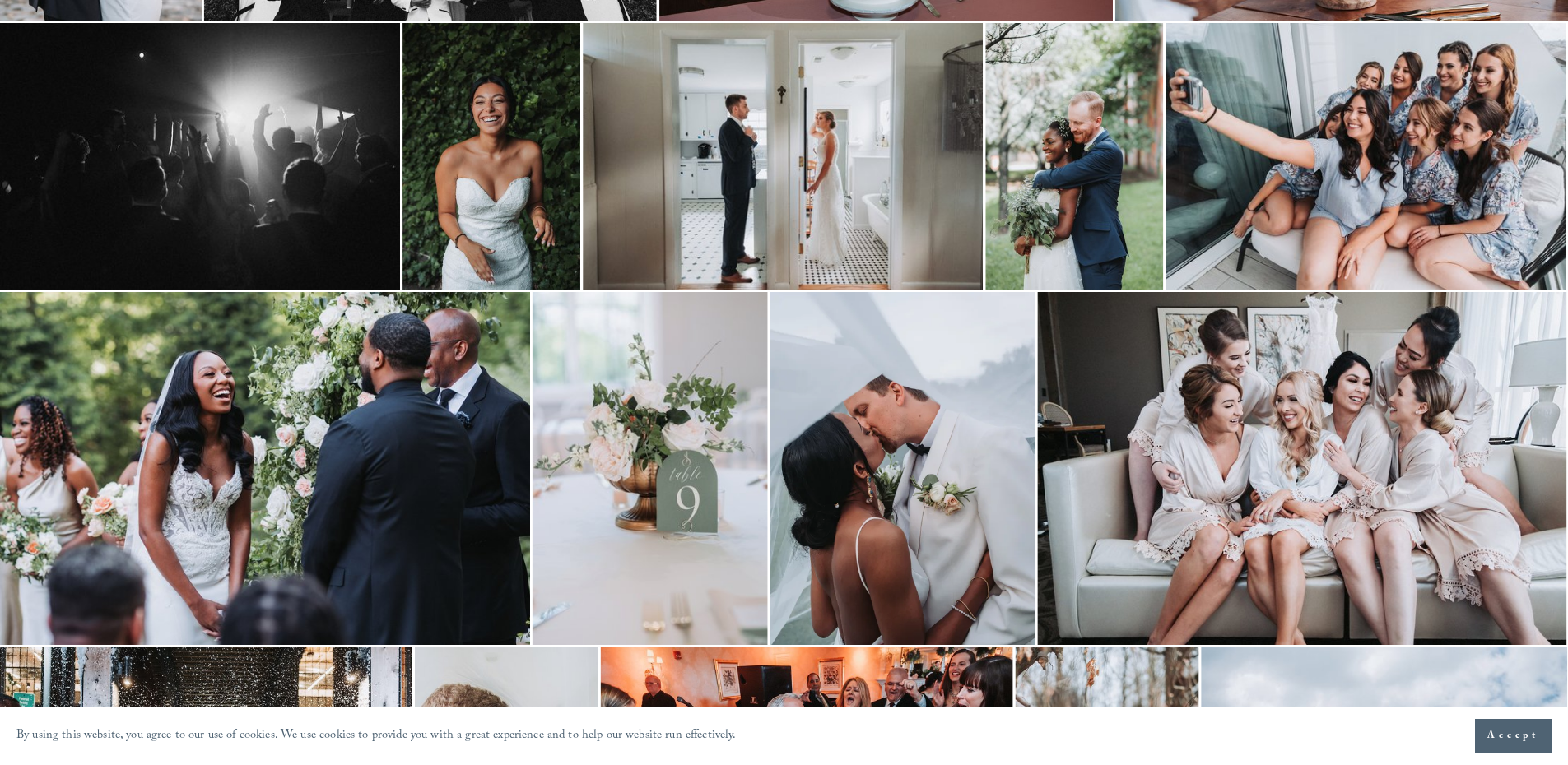
scroll to position [260, 0]
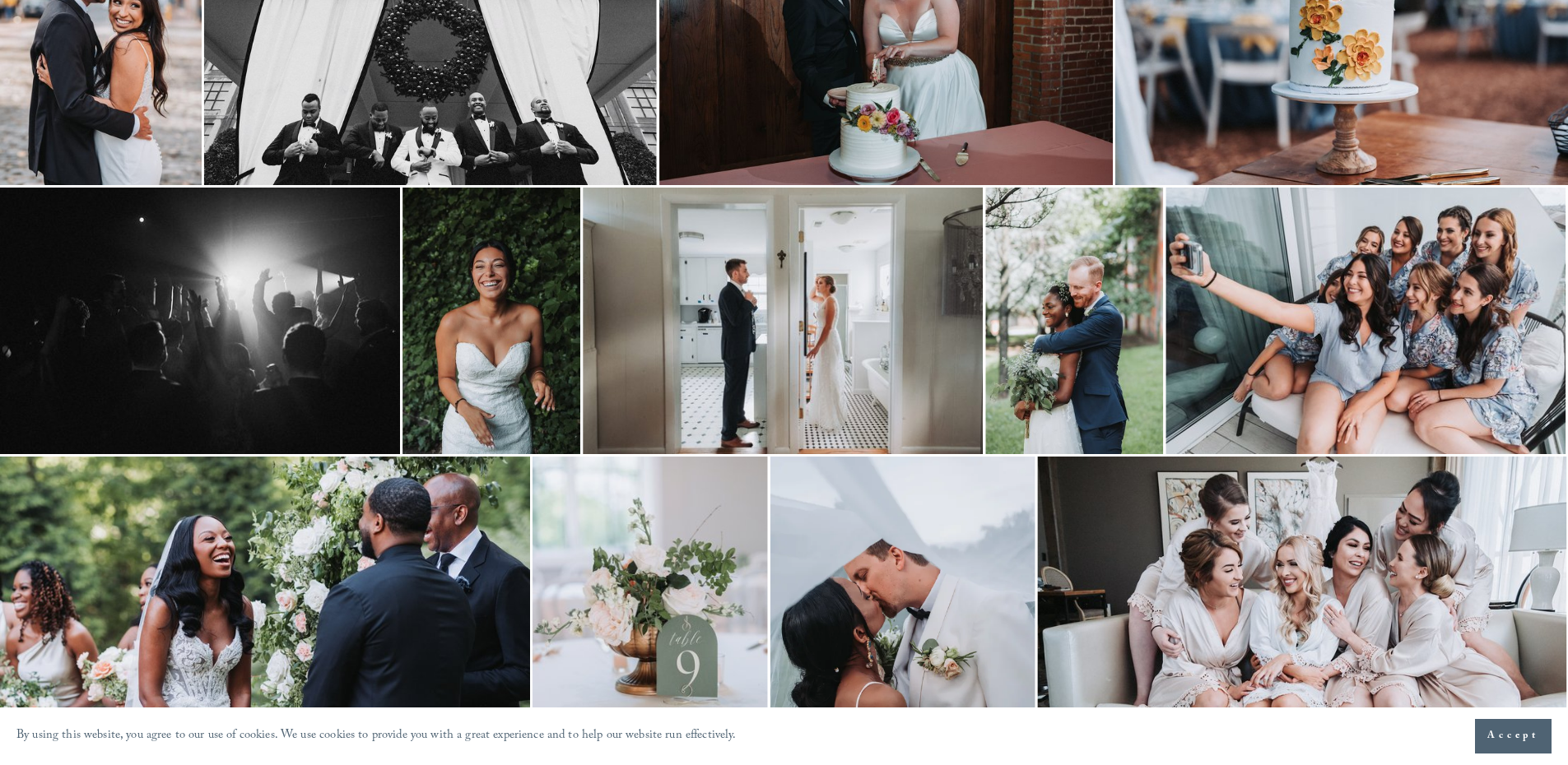
click at [340, 398] on img at bounding box center [200, 320] width 400 height 266
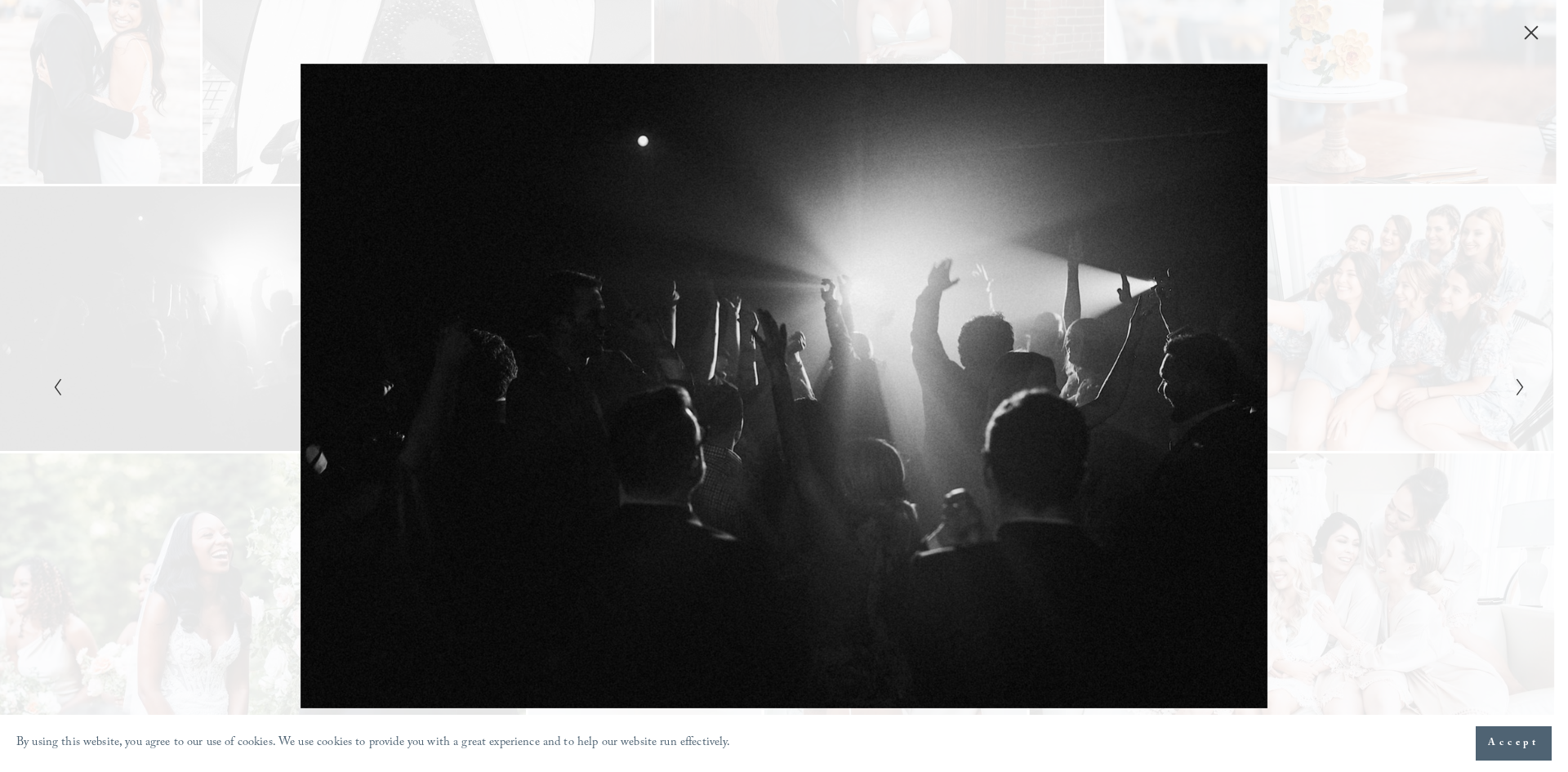
click at [1527, 34] on icon "Close" at bounding box center [1532, 32] width 17 height 17
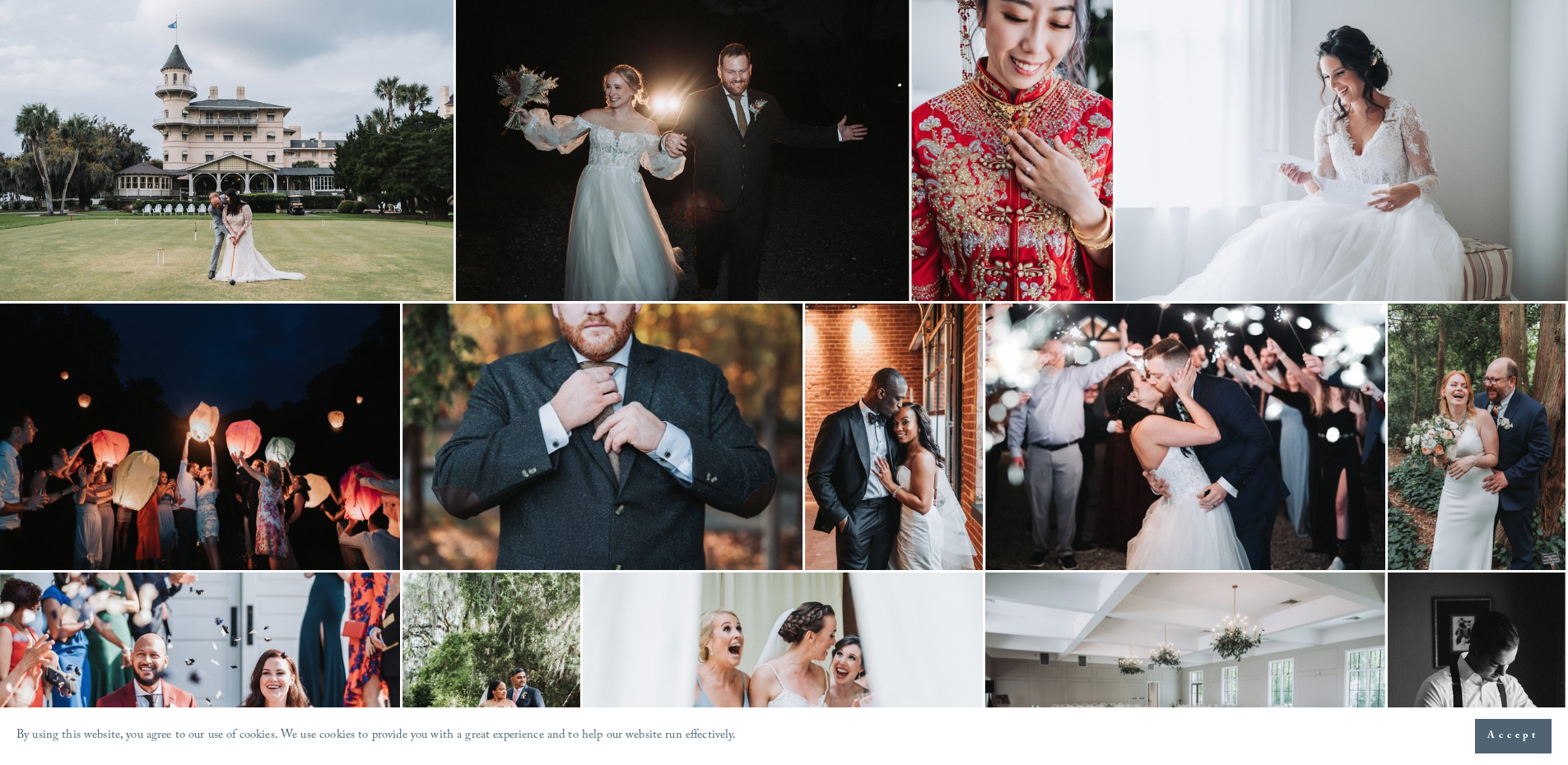
scroll to position [1494, 0]
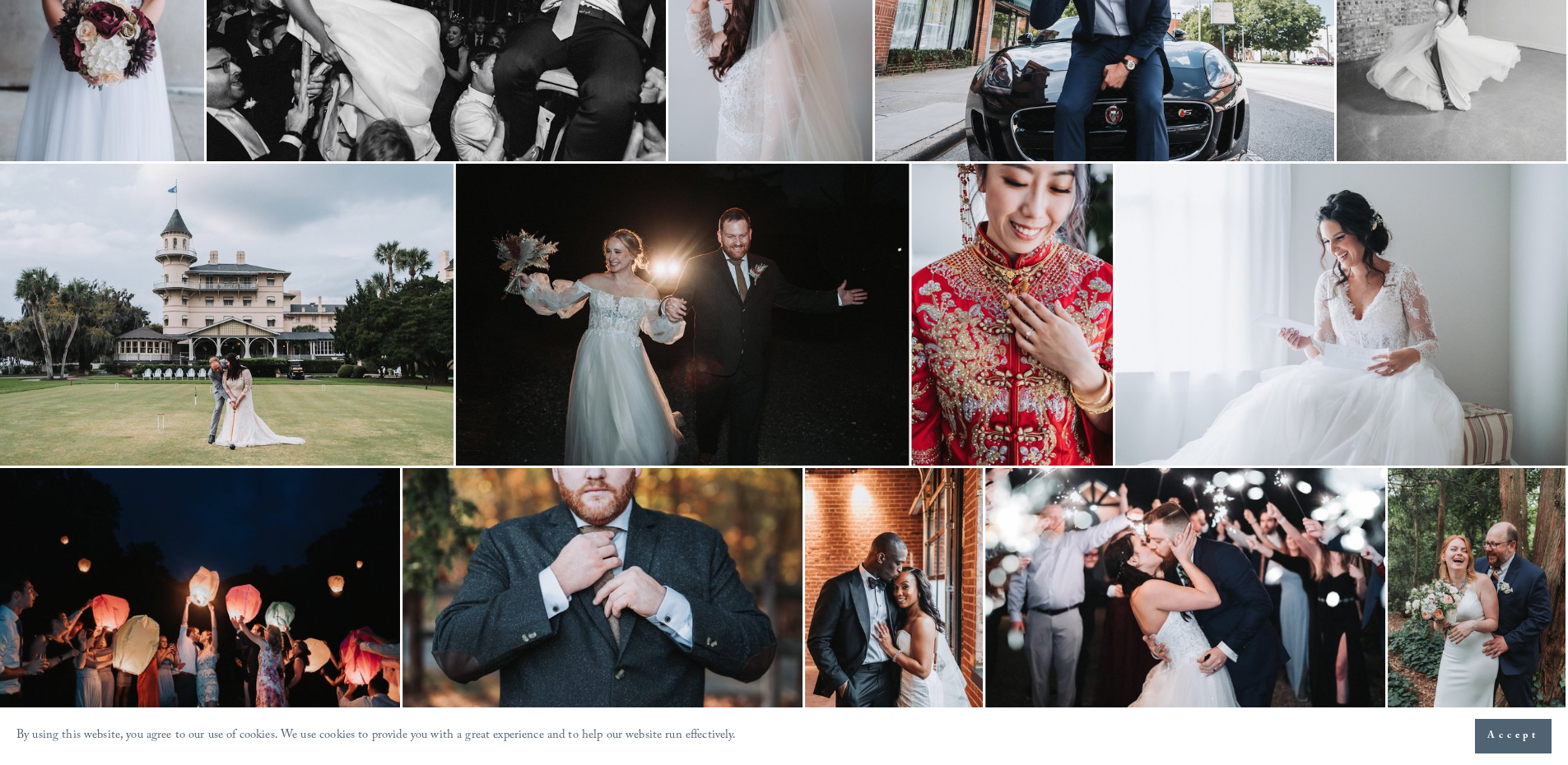
click at [1076, 313] on img at bounding box center [1012, 314] width 202 height 302
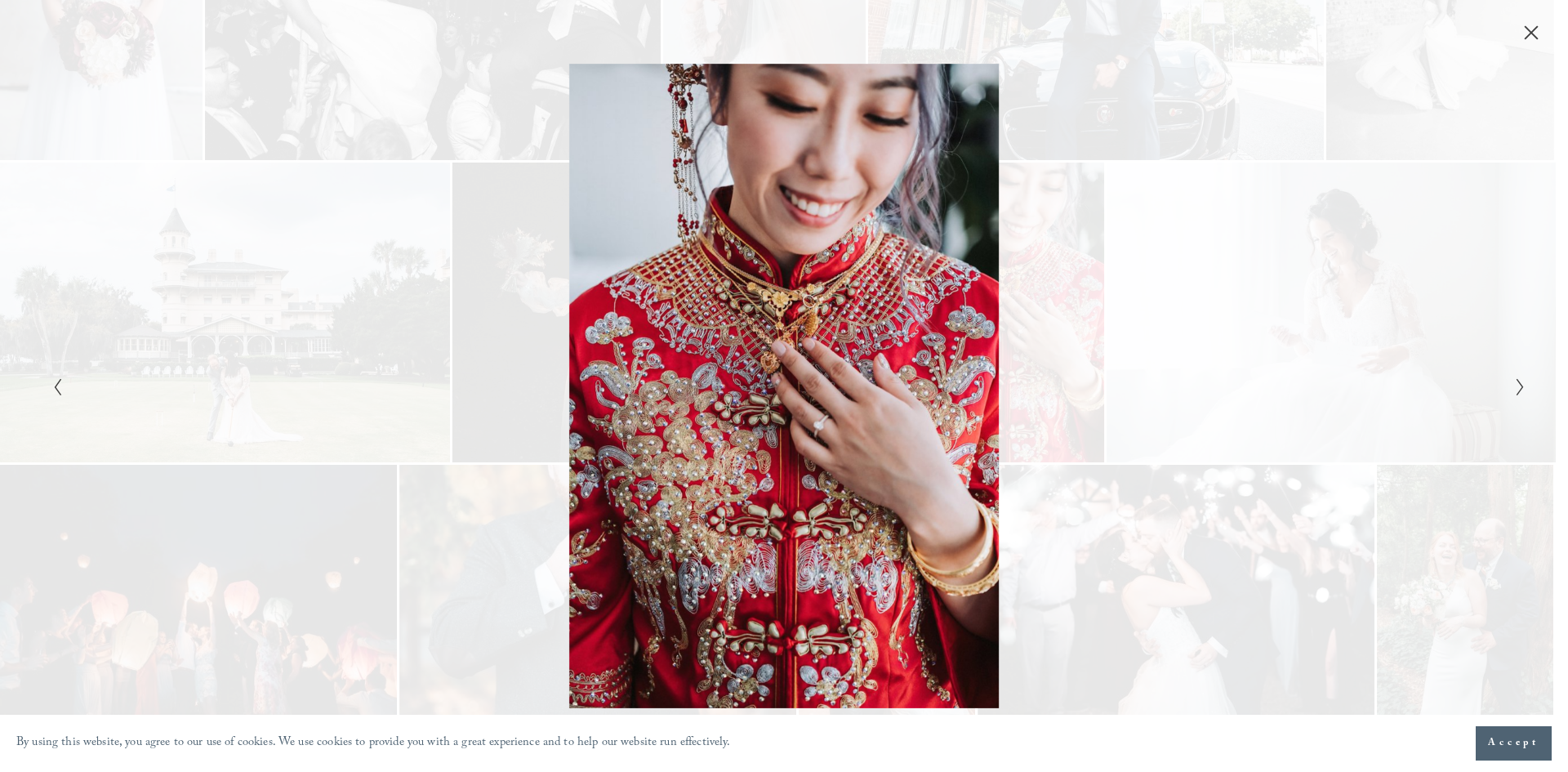
click at [1531, 29] on icon "Close" at bounding box center [1532, 32] width 17 height 17
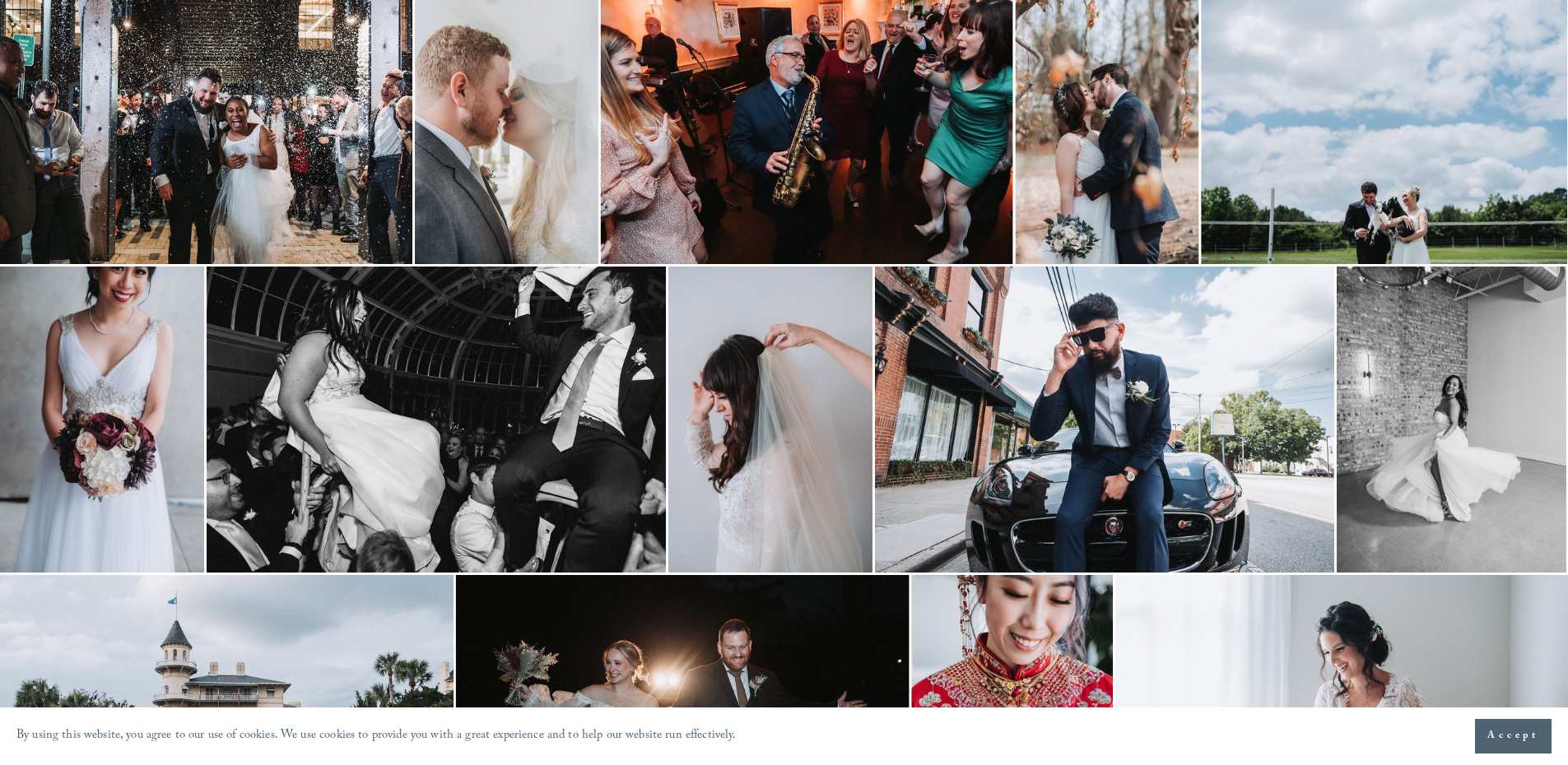
scroll to position [999, 0]
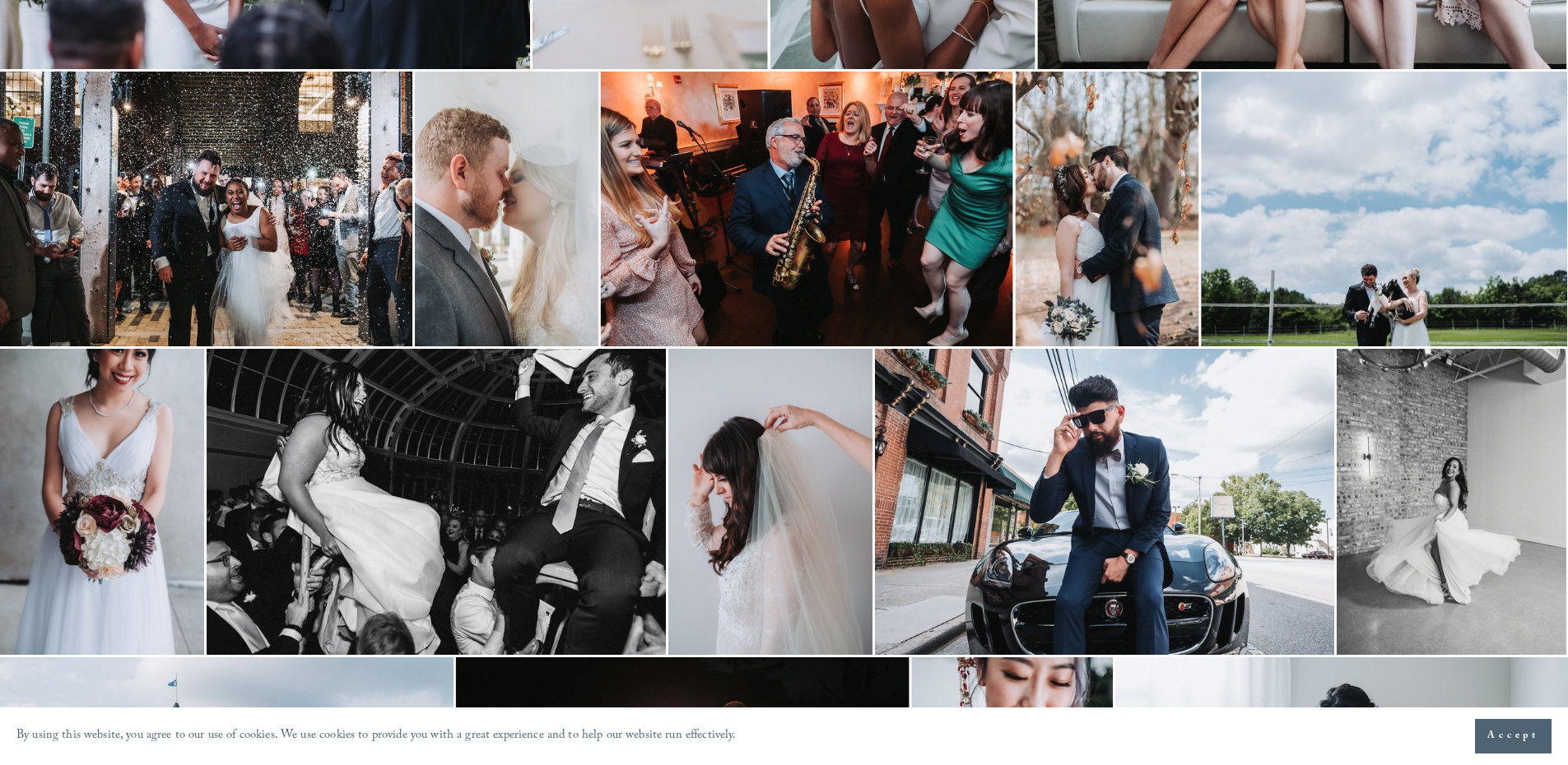
click at [108, 107] on img at bounding box center [206, 209] width 412 height 275
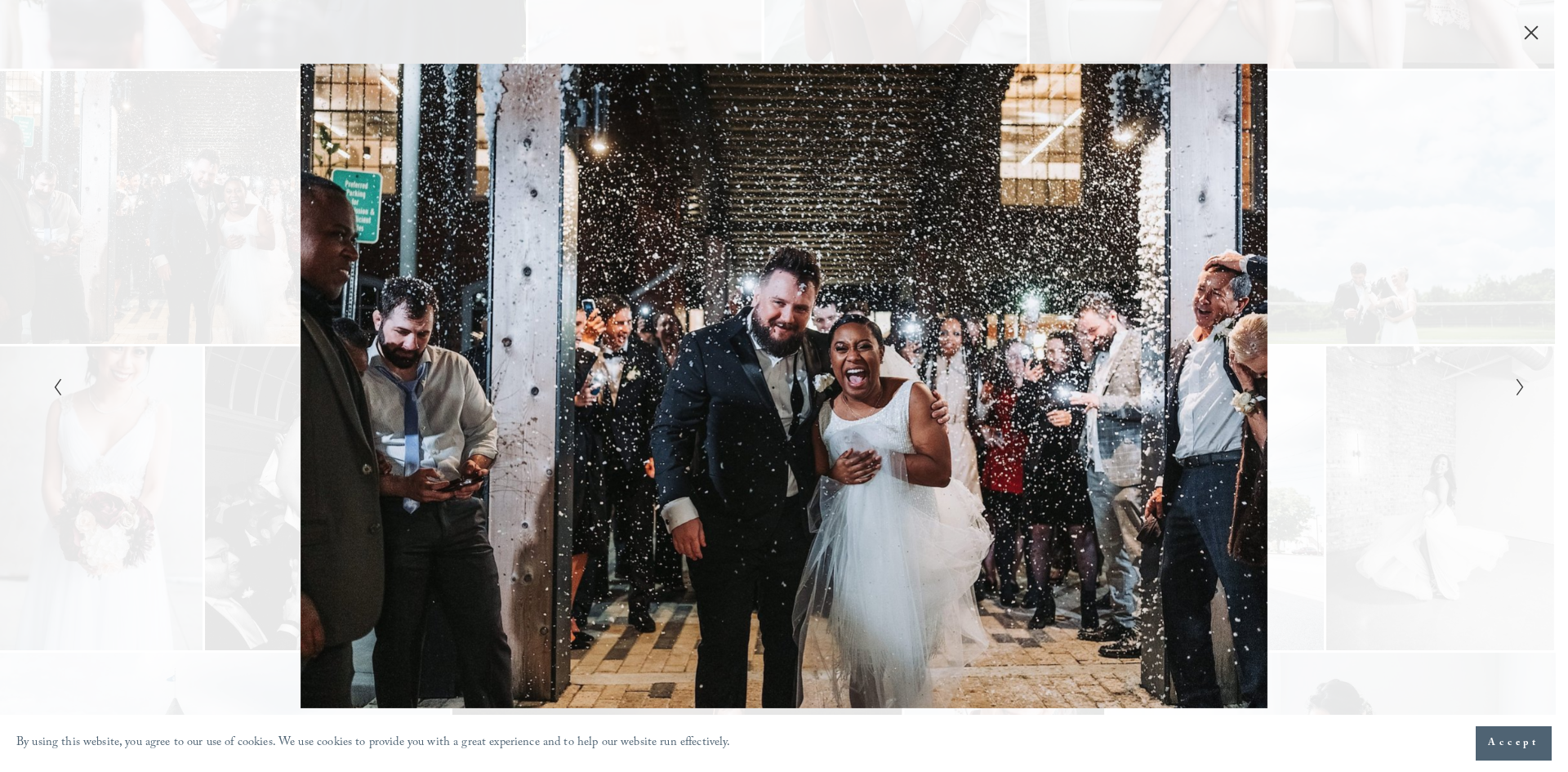
click at [1522, 38] on button "Close" at bounding box center [1532, 32] width 26 height 18
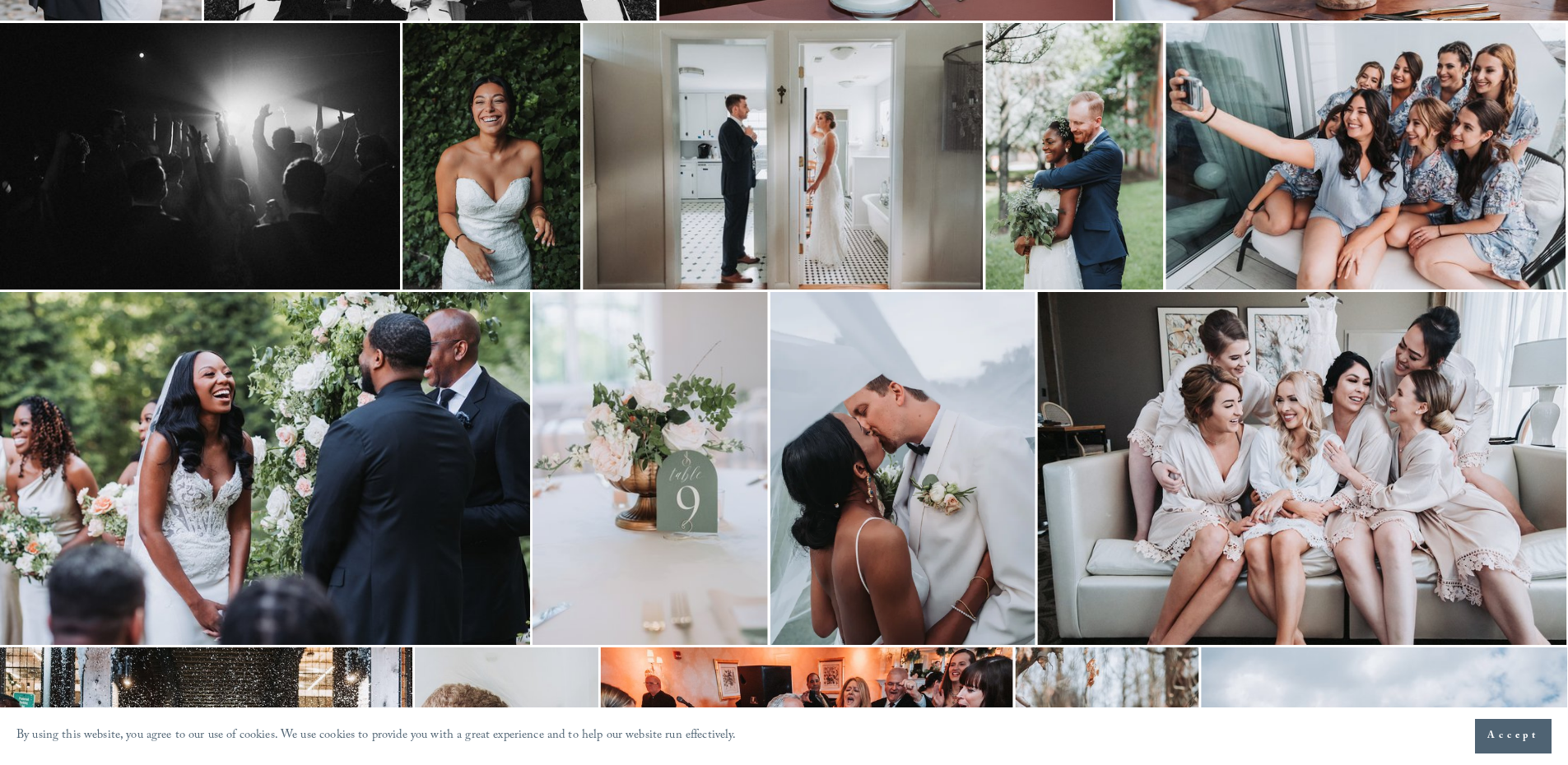
scroll to position [588, 0]
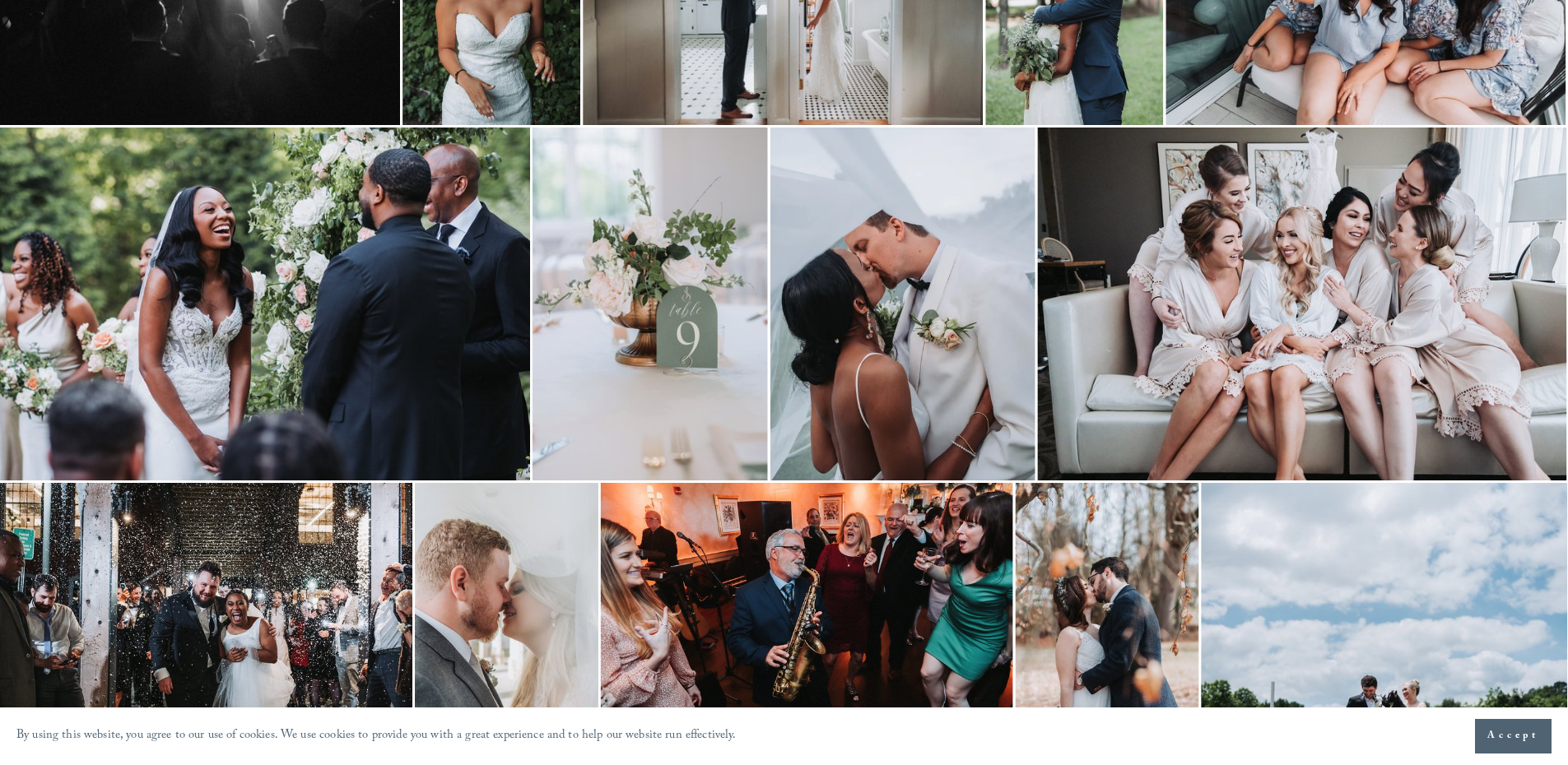
click at [281, 581] on img at bounding box center [206, 620] width 412 height 275
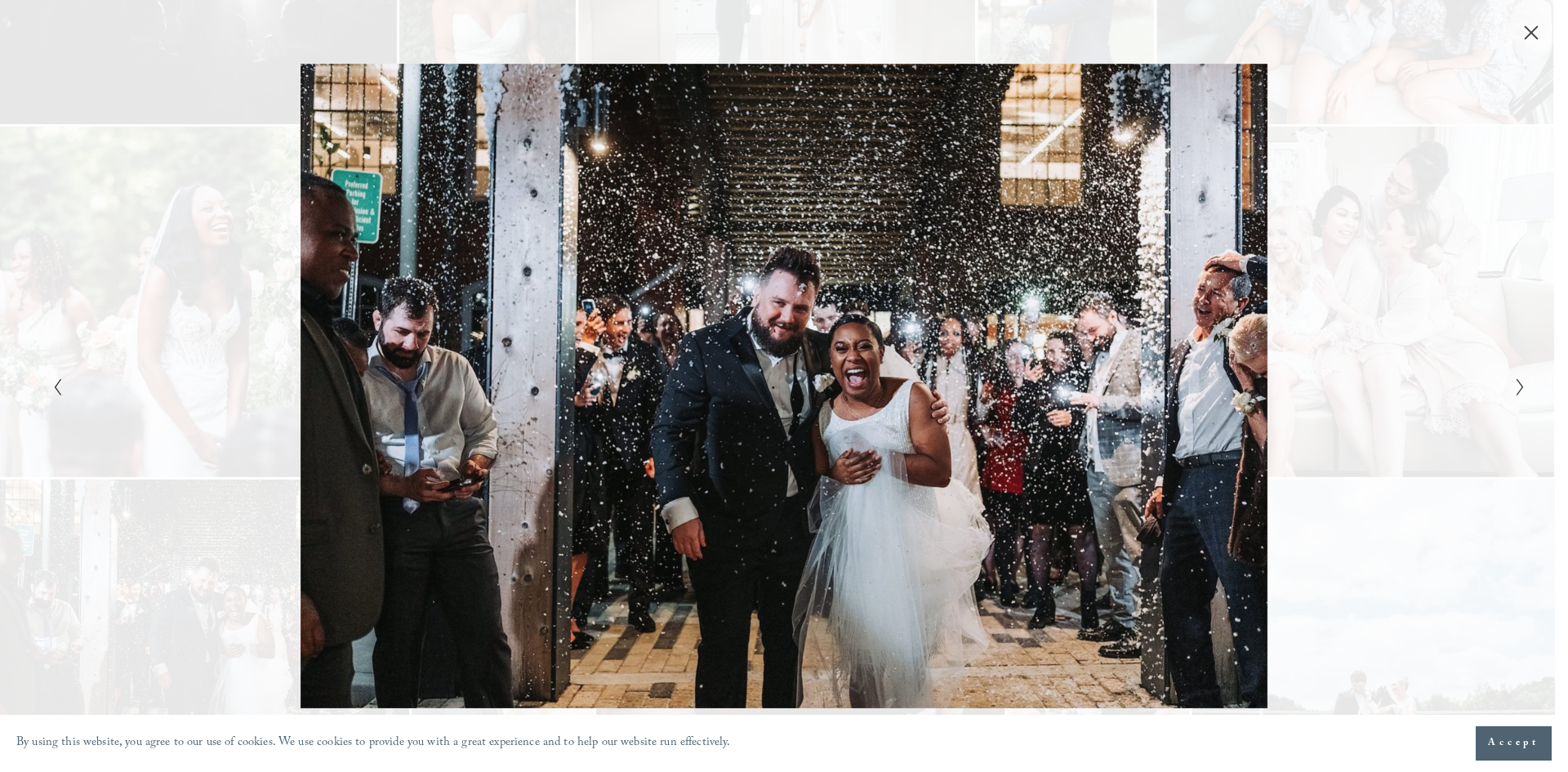
click at [1534, 24] on button "Close" at bounding box center [1532, 32] width 26 height 18
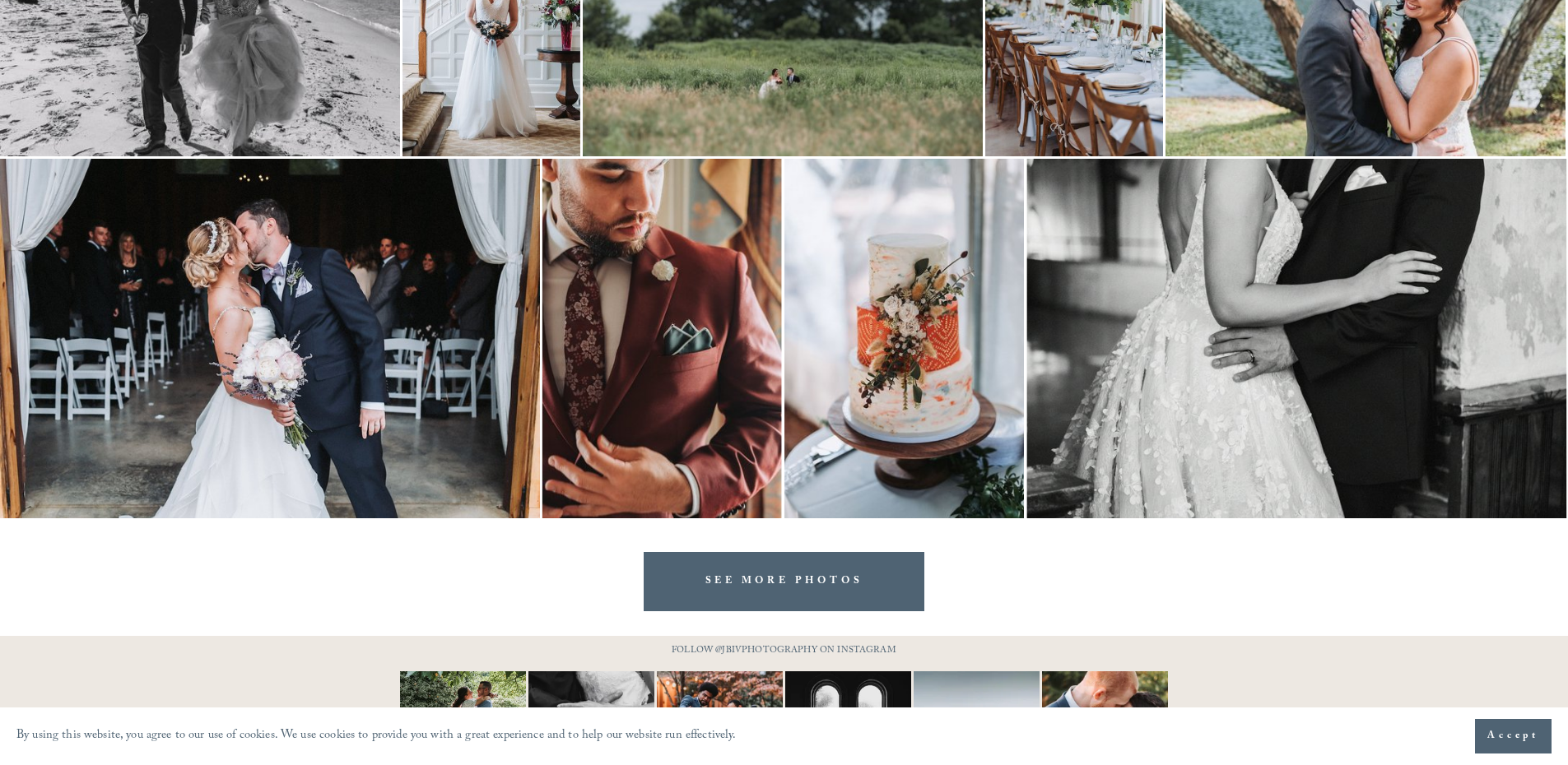
scroll to position [3304, 0]
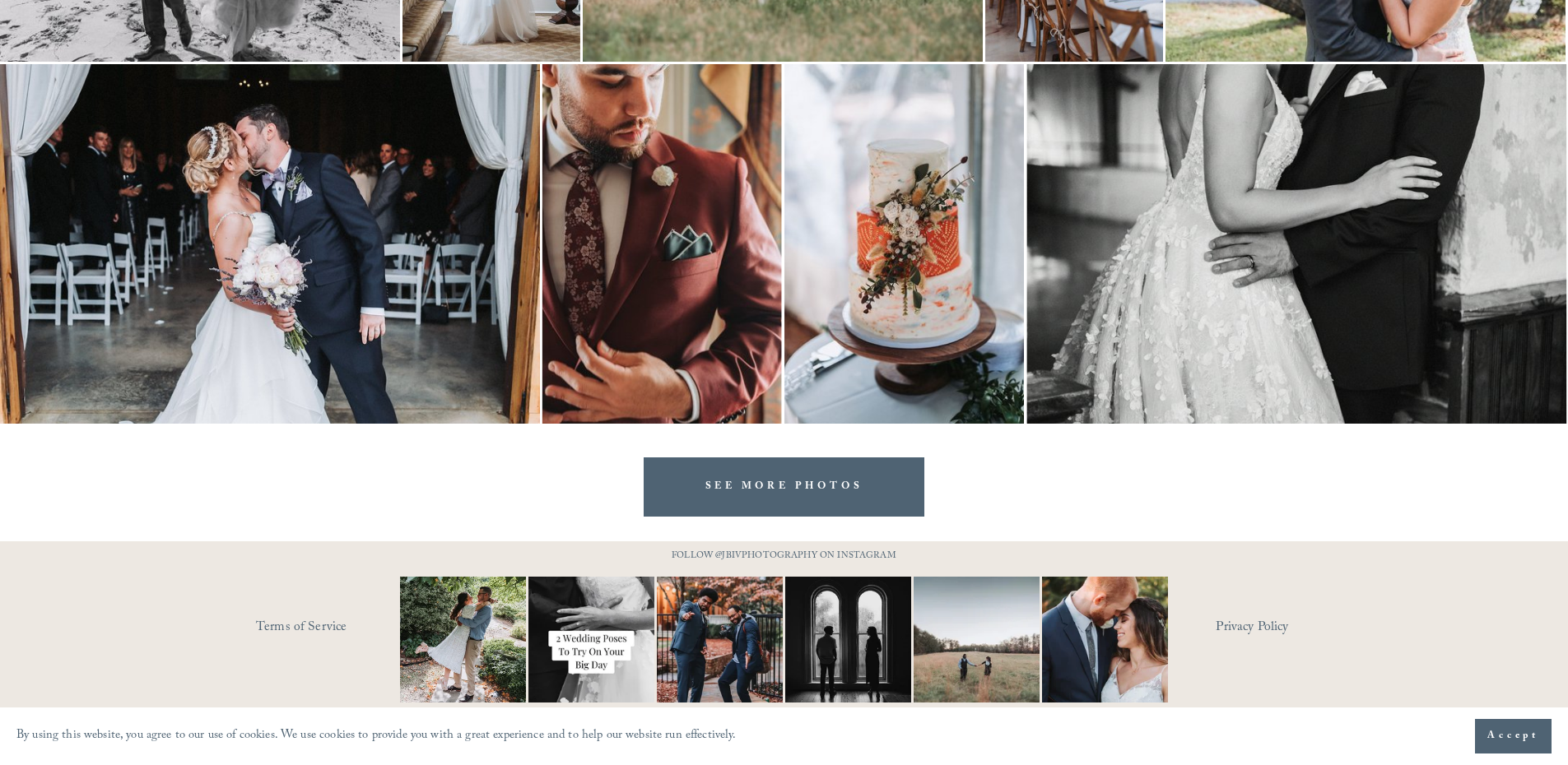
click at [756, 504] on link "SEE MORE PHOTOS" at bounding box center [784, 487] width 281 height 59
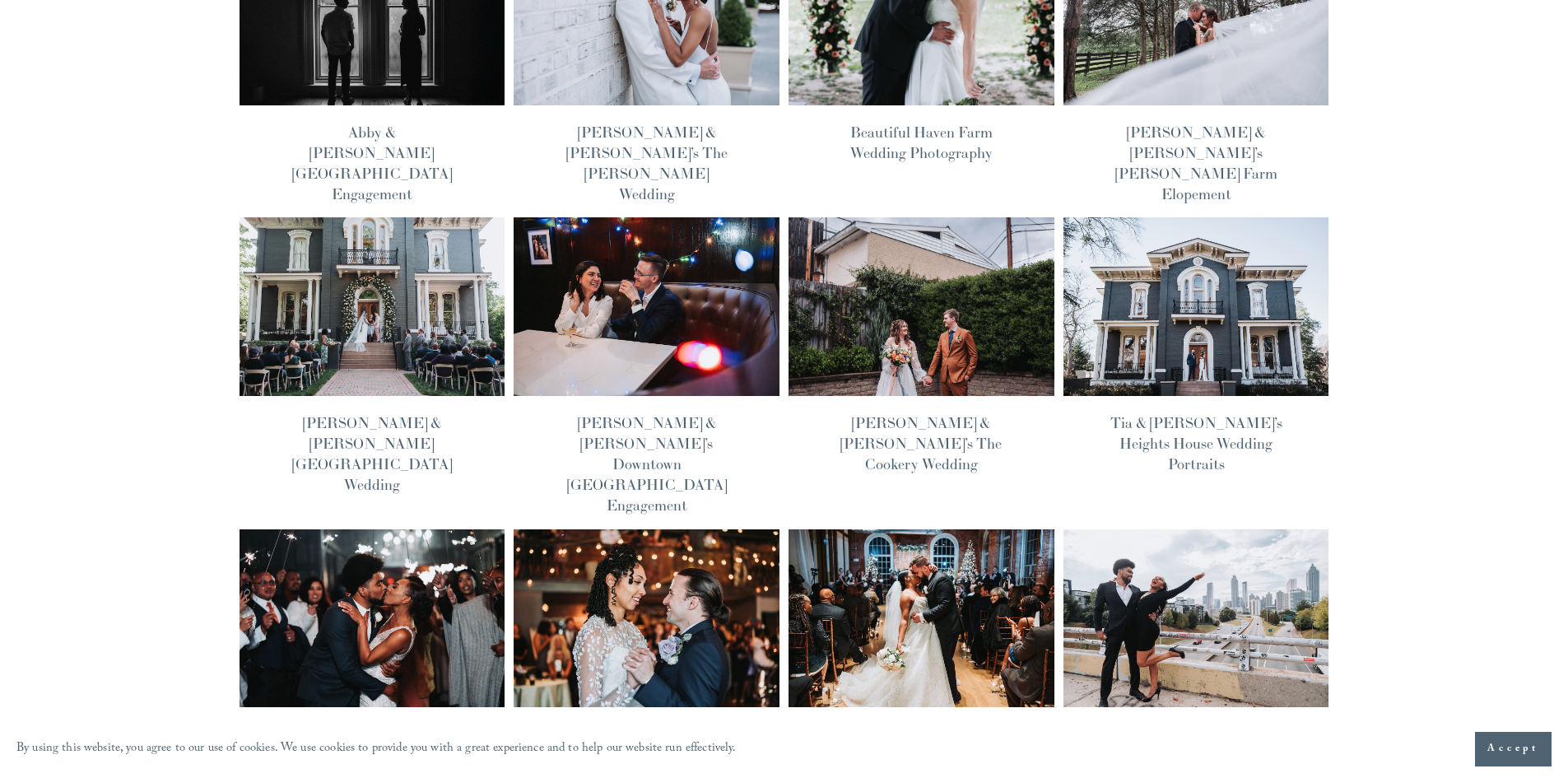
scroll to position [329, 0]
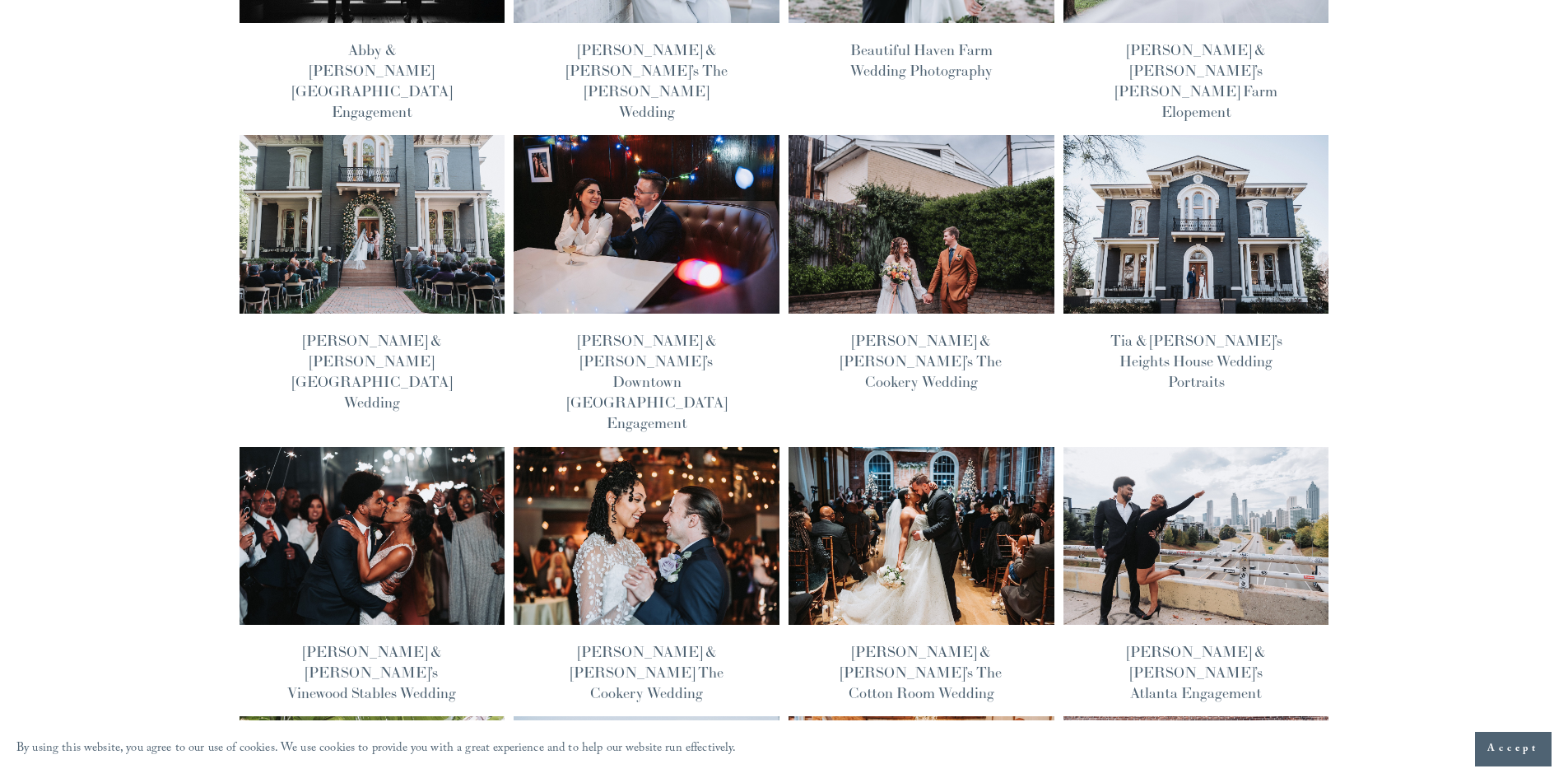
click at [621, 213] on img at bounding box center [647, 224] width 268 height 179
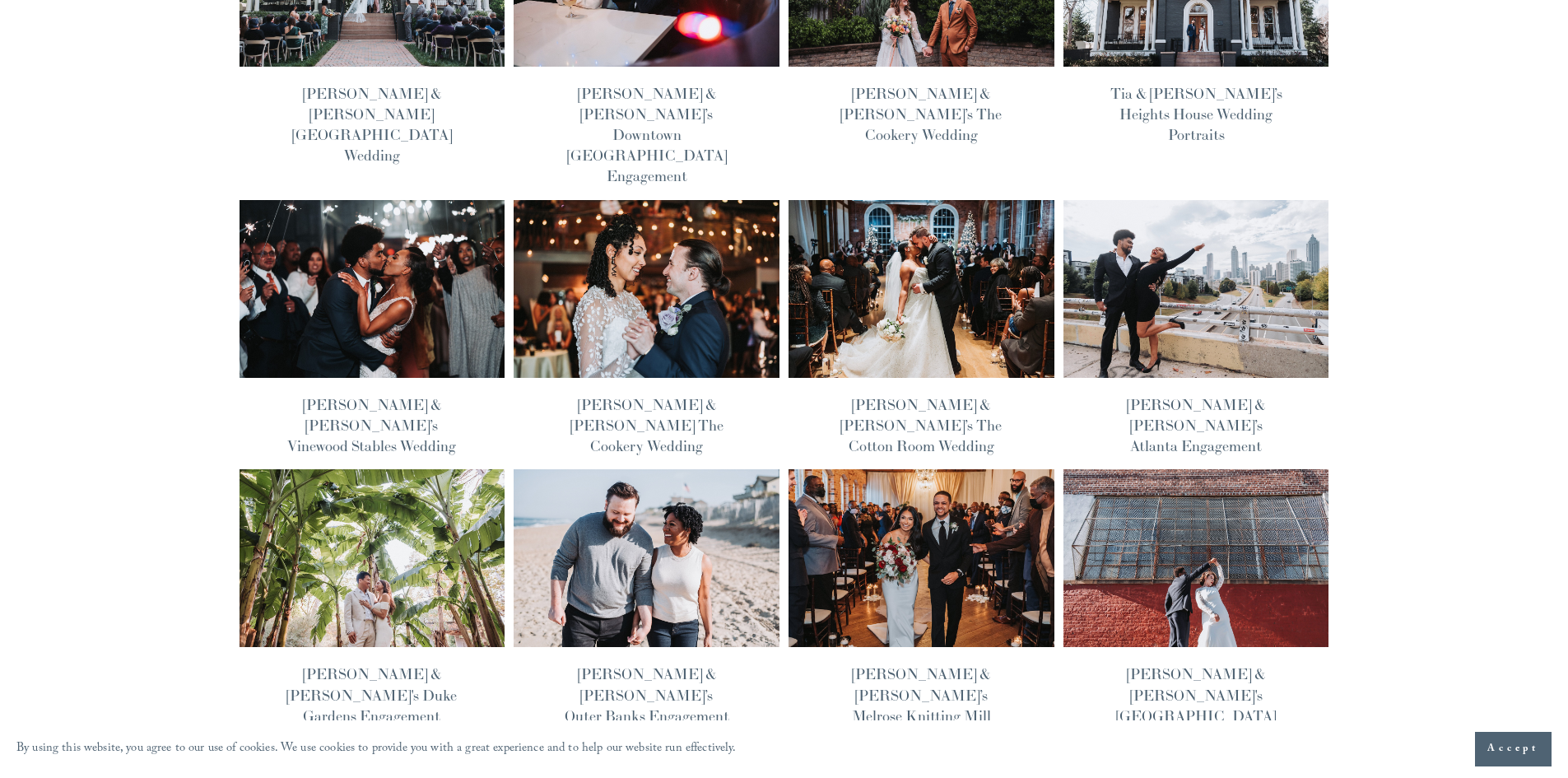
scroll to position [741, 0]
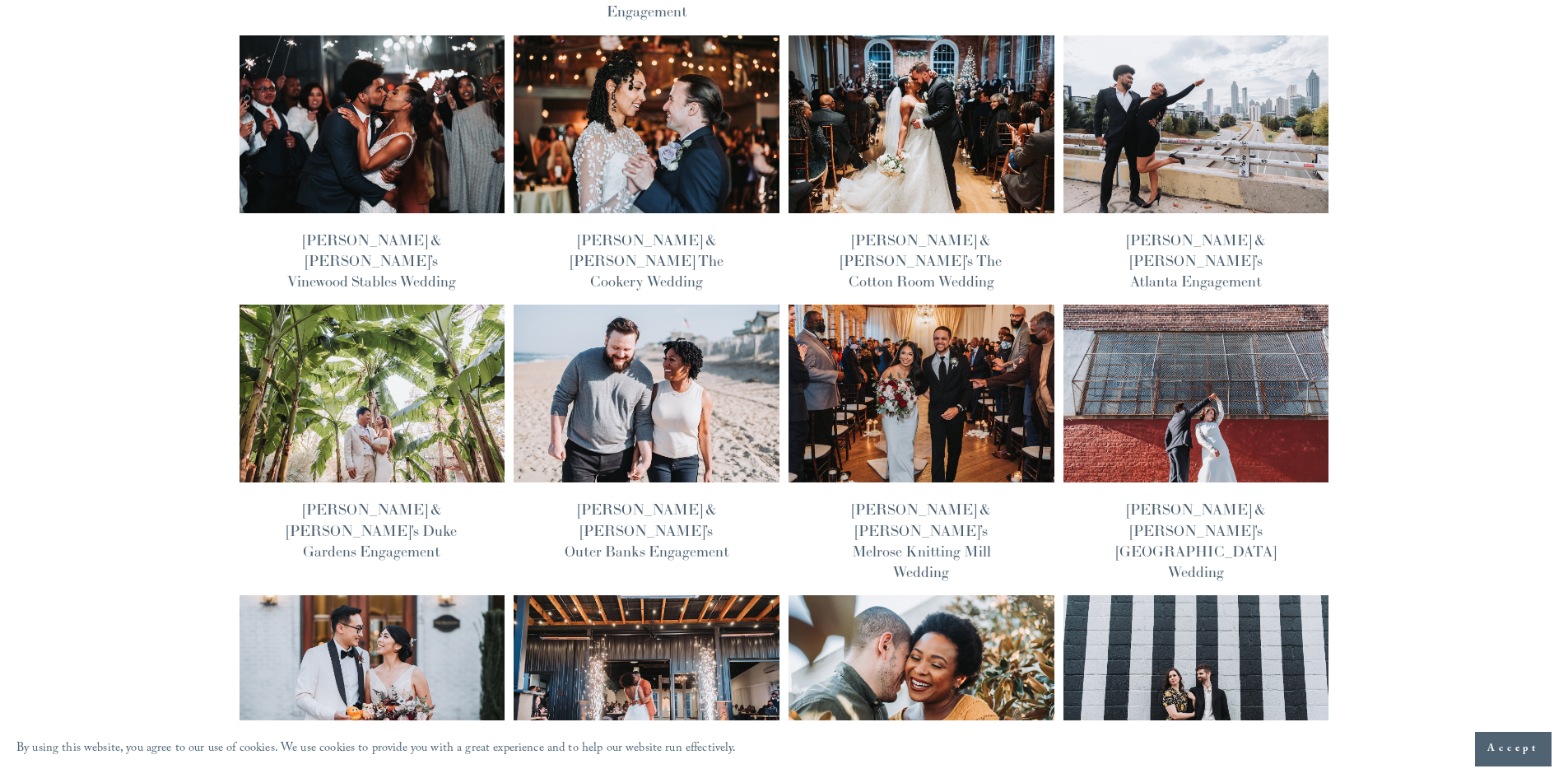
click at [899, 353] on img at bounding box center [920, 393] width 268 height 179
click at [342, 307] on img at bounding box center [372, 393] width 268 height 179
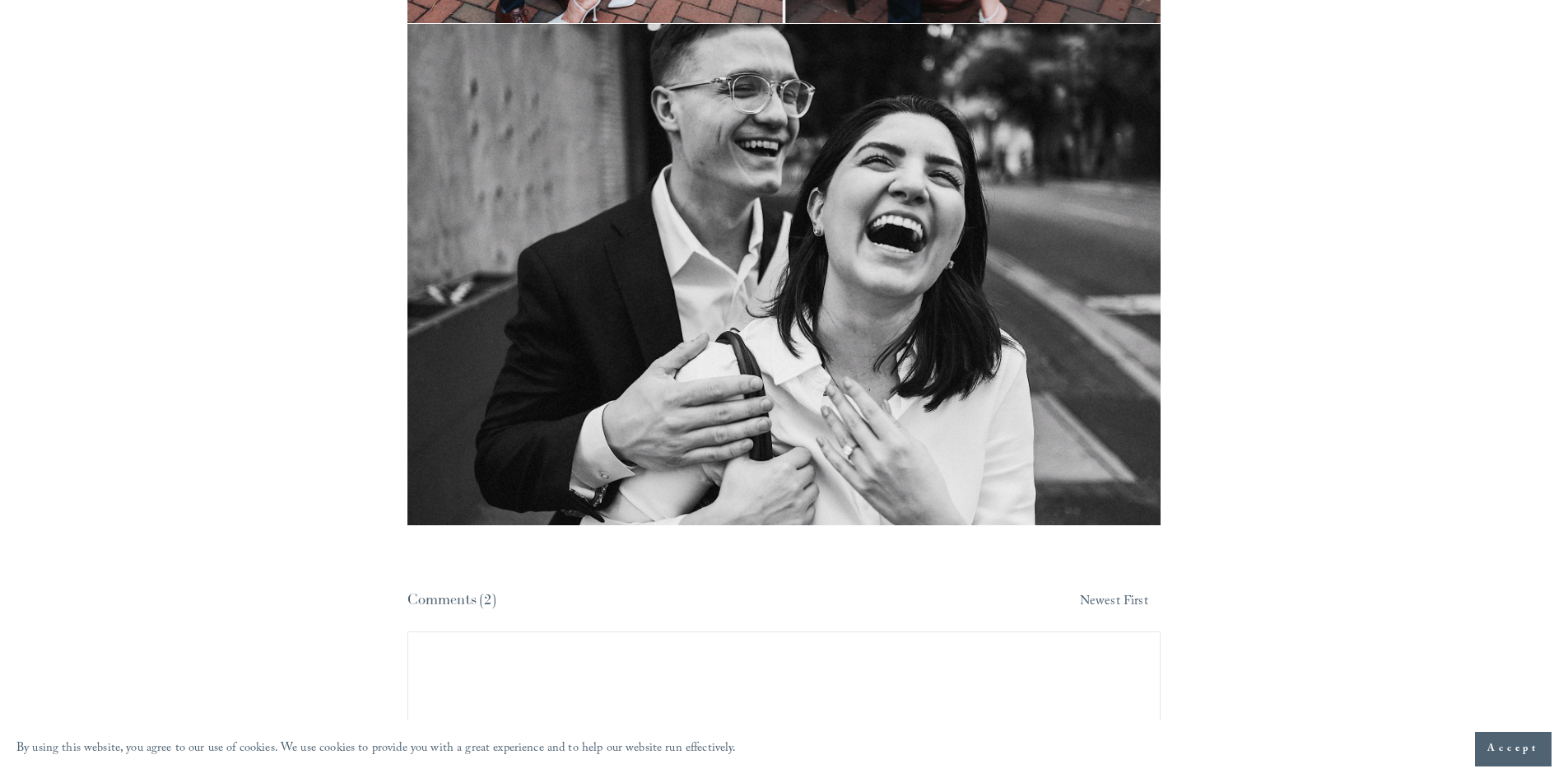
scroll to position [11272, 0]
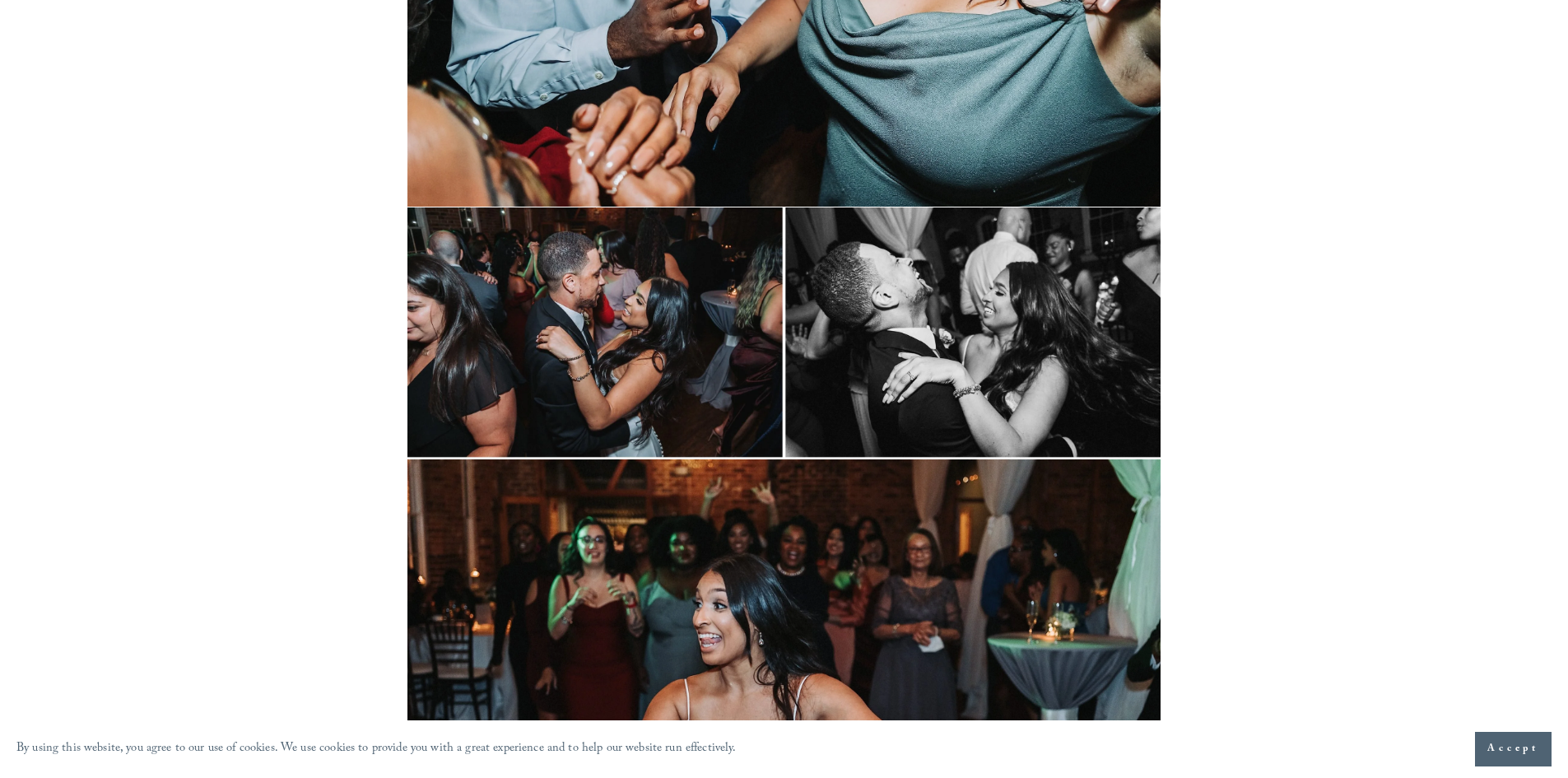
scroll to position [24355, 0]
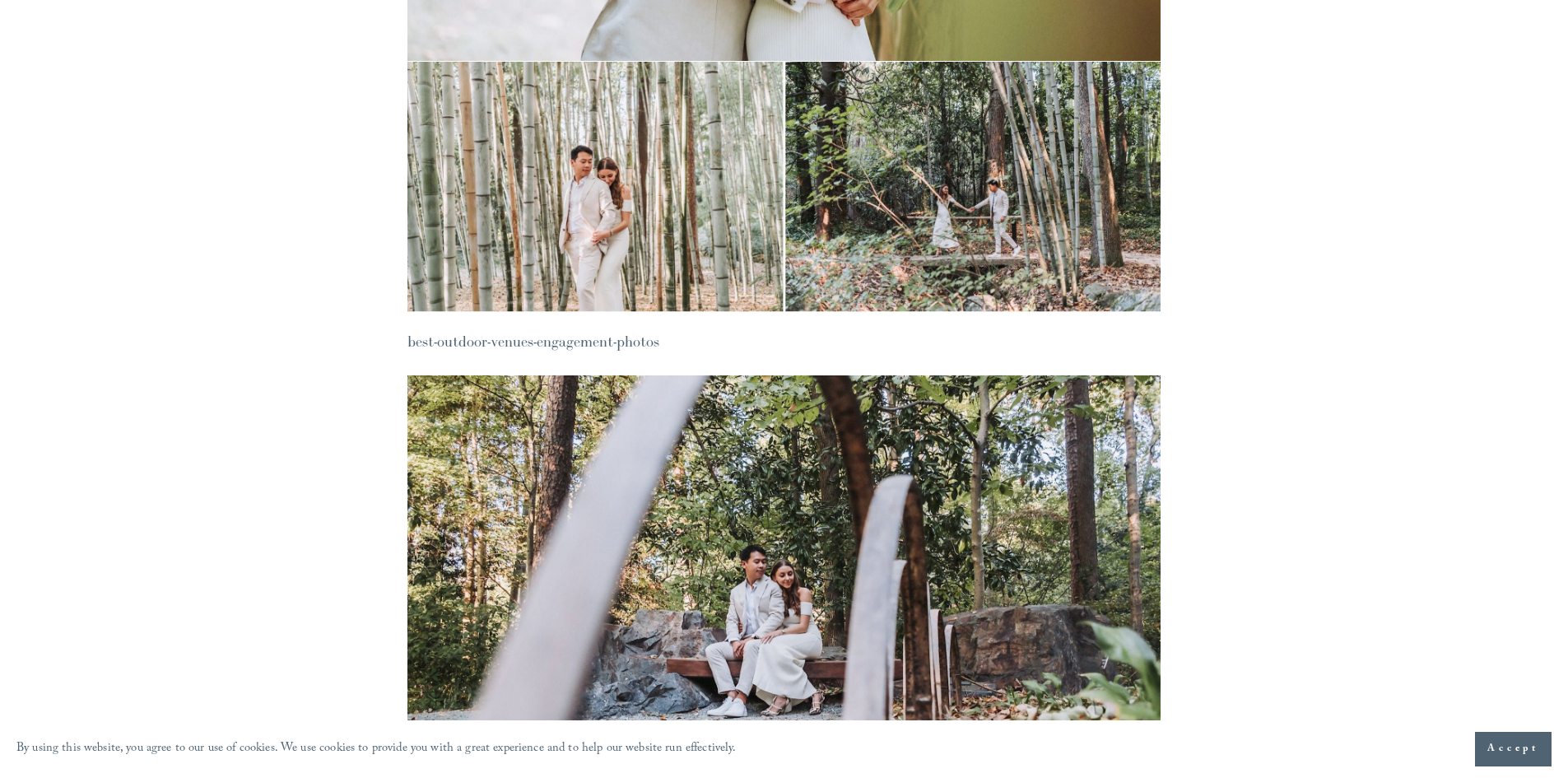
scroll to position [3538, 0]
